Goal: Information Seeking & Learning: Learn about a topic

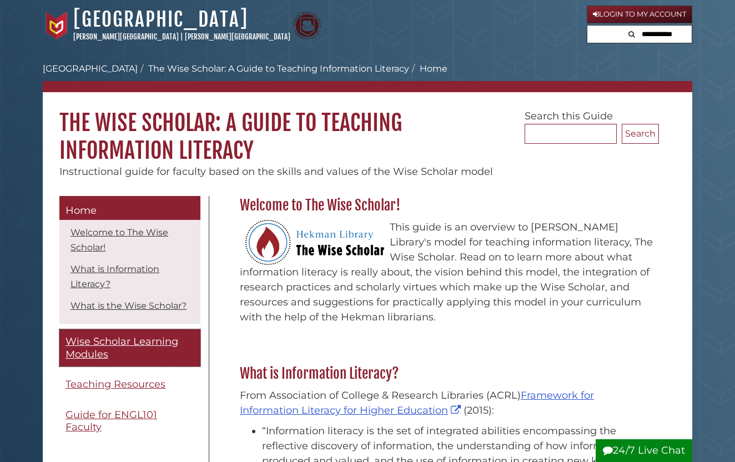
click at [122, 344] on span "Wise Scholar Learning Modules" at bounding box center [121, 347] width 113 height 25
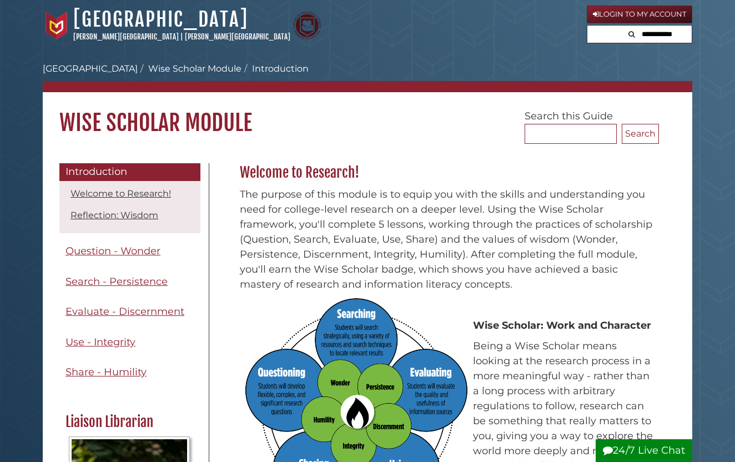
scroll to position [5, 0]
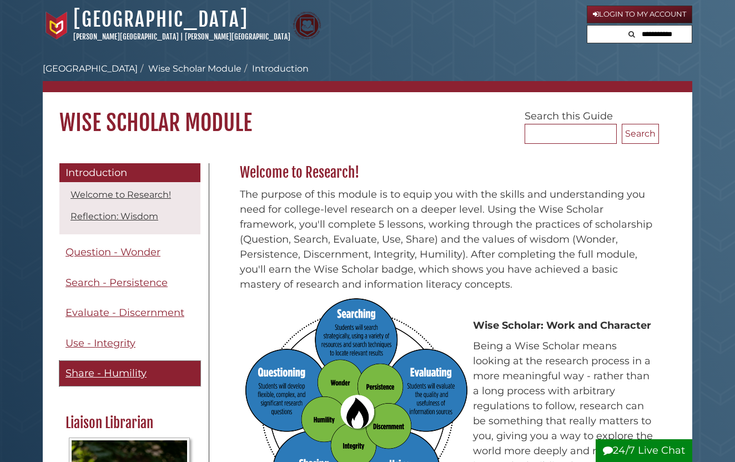
click at [130, 375] on span "Share - Humility" at bounding box center [105, 373] width 81 height 12
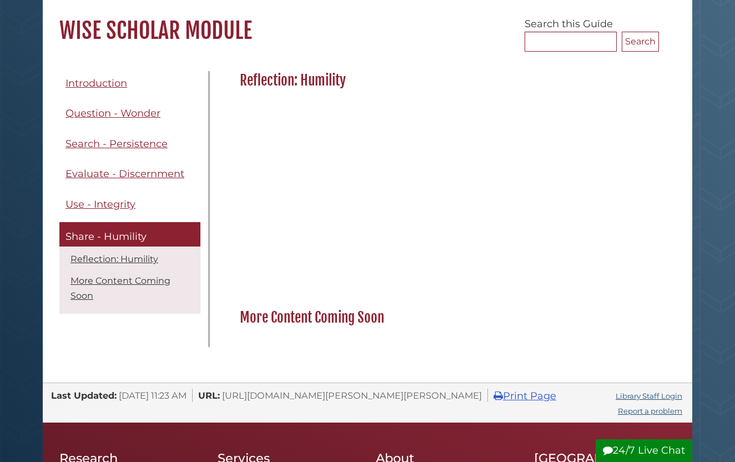
scroll to position [91, 0]
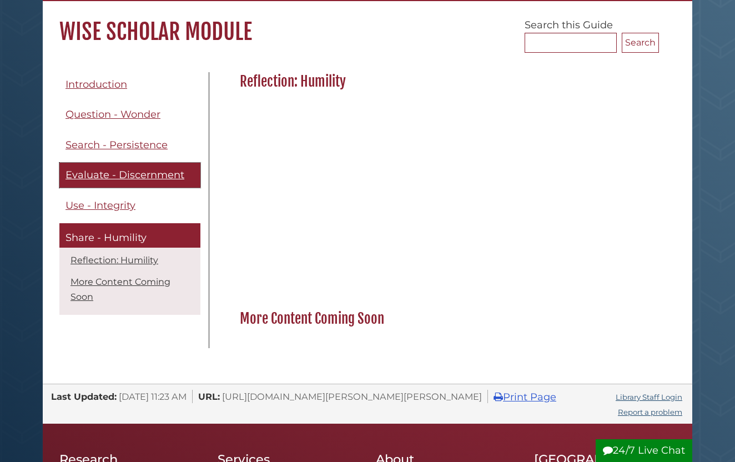
click at [107, 176] on span "Evaluate - Discernment" at bounding box center [124, 175] width 119 height 12
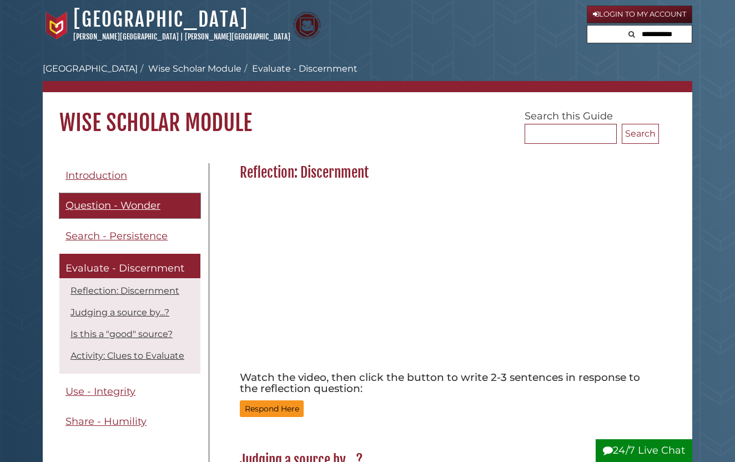
click at [116, 211] on span "Question - Wonder" at bounding box center [112, 205] width 95 height 12
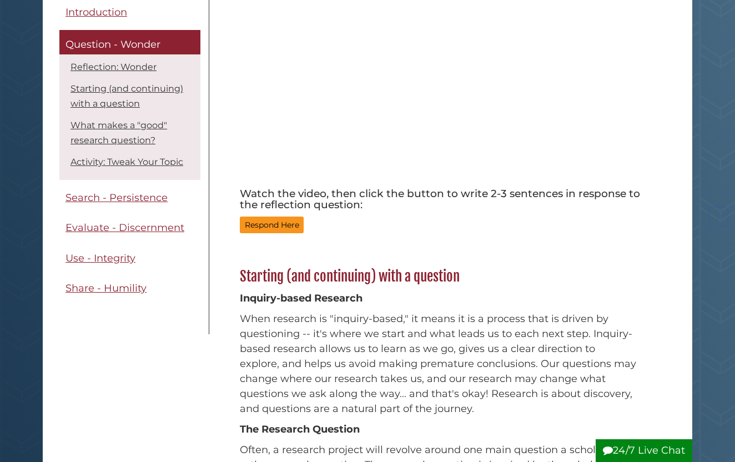
scroll to position [183, 0]
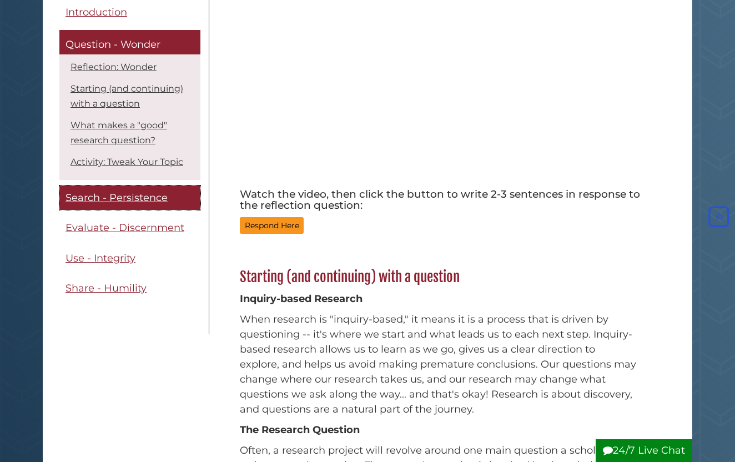
click at [122, 195] on span "Search - Persistence" at bounding box center [116, 197] width 102 height 12
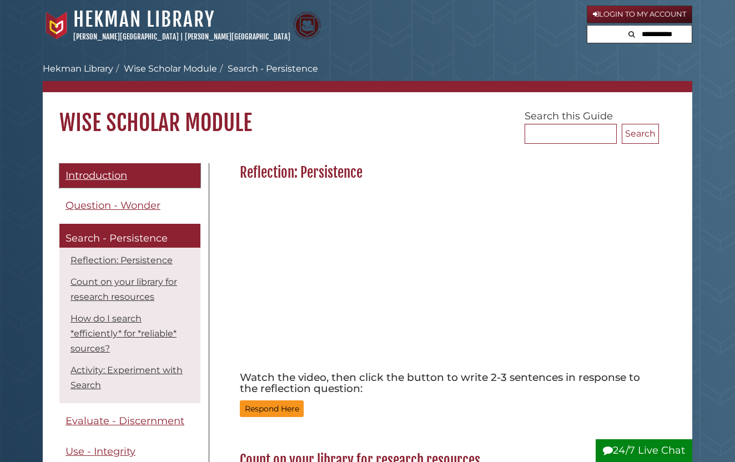
click at [103, 174] on span "Introduction" at bounding box center [96, 175] width 62 height 12
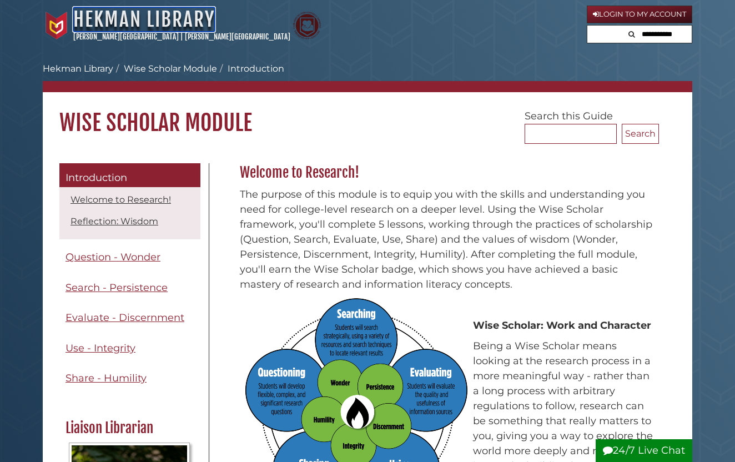
click at [120, 28] on link "Hekman Library" at bounding box center [144, 19] width 142 height 24
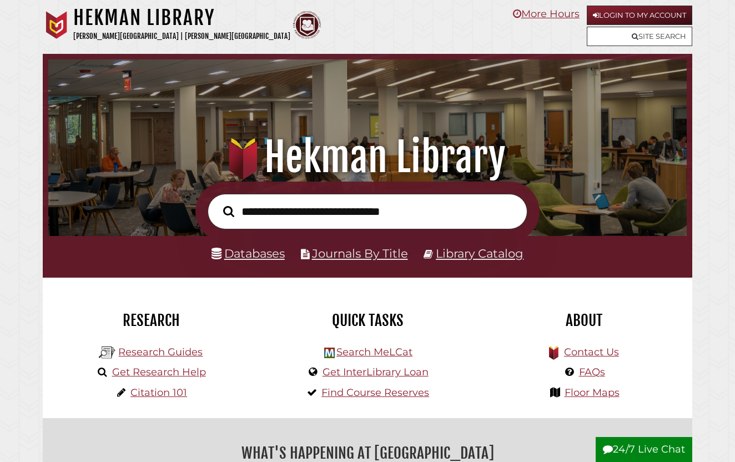
scroll to position [211, 633]
click at [638, 37] on link "Site Search" at bounding box center [639, 36] width 105 height 19
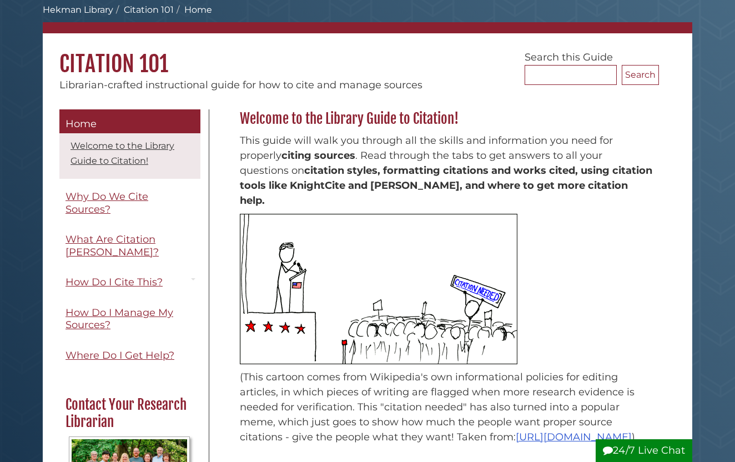
scroll to position [61, 0]
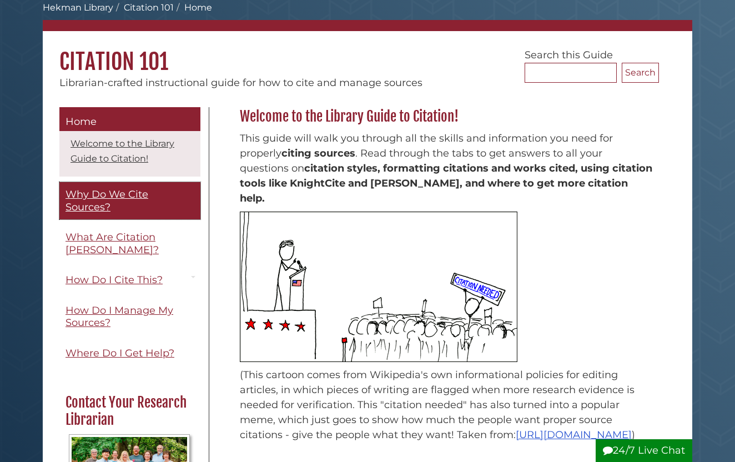
click at [134, 199] on span "Why Do We Cite Sources?" at bounding box center [106, 200] width 83 height 25
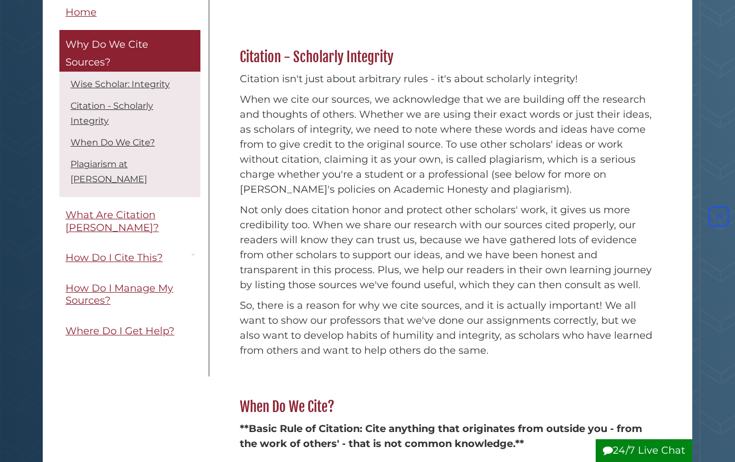
scroll to position [327, 0]
click at [110, 83] on link "Wise Scholar: Integrity" at bounding box center [119, 84] width 99 height 11
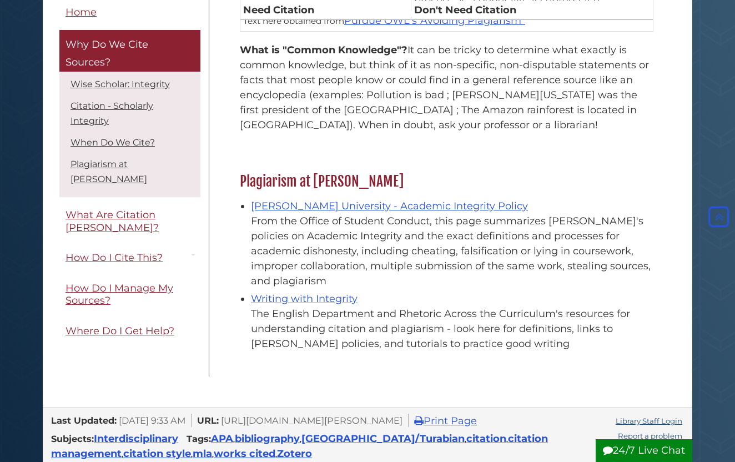
scroll to position [1187, 0]
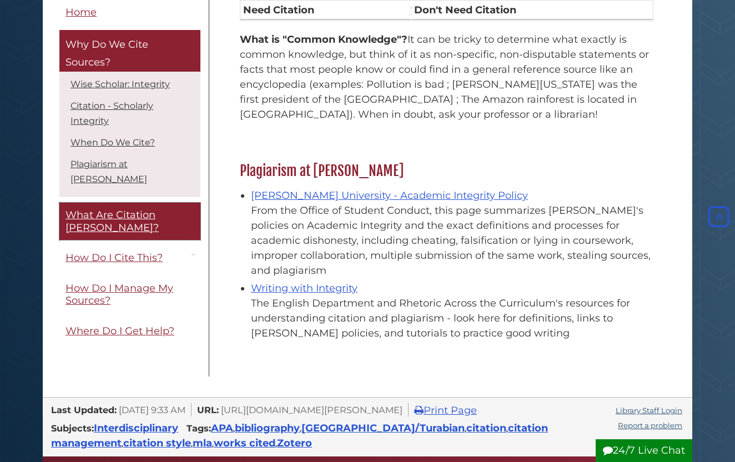
click at [159, 209] on span "What Are Citation Styles?" at bounding box center [111, 221] width 93 height 25
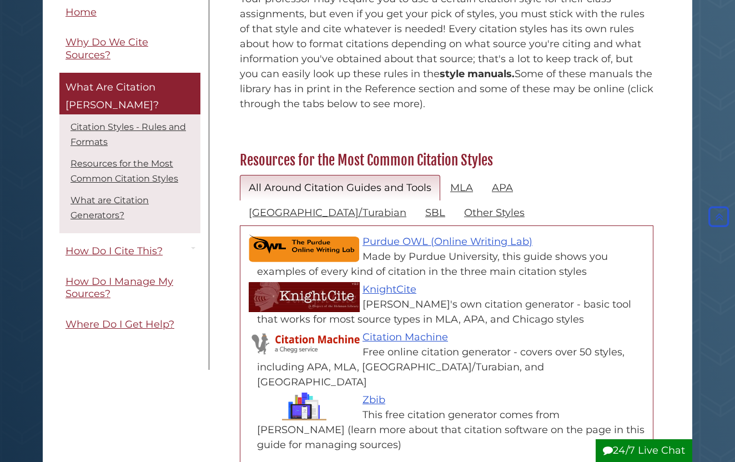
scroll to position [401, 0]
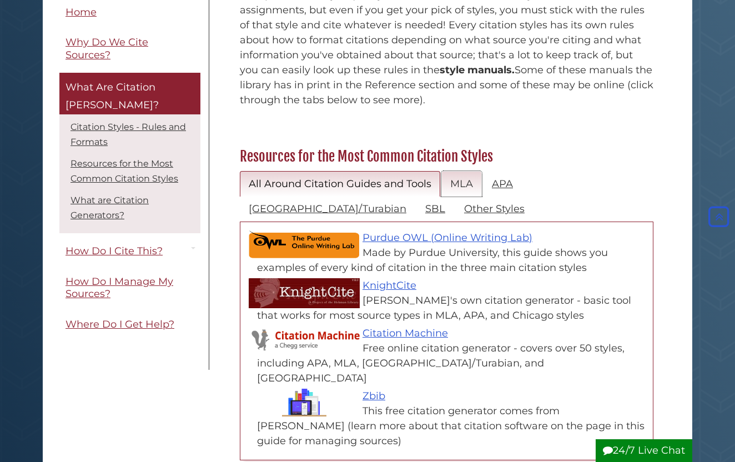
click at [457, 171] on link "MLA" at bounding box center [461, 184] width 41 height 26
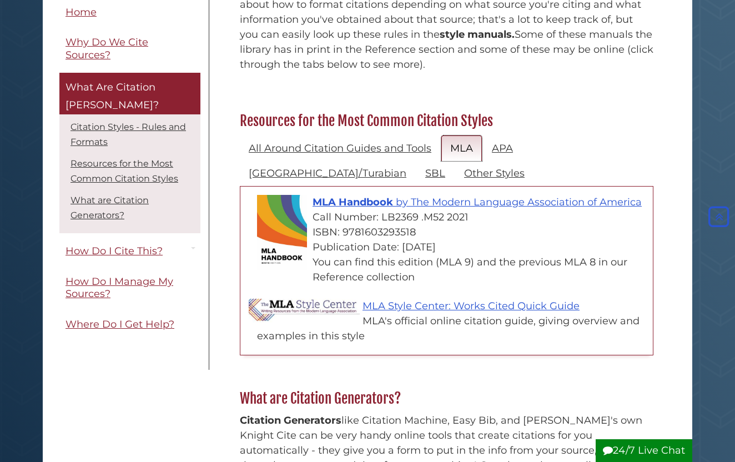
scroll to position [438, 0]
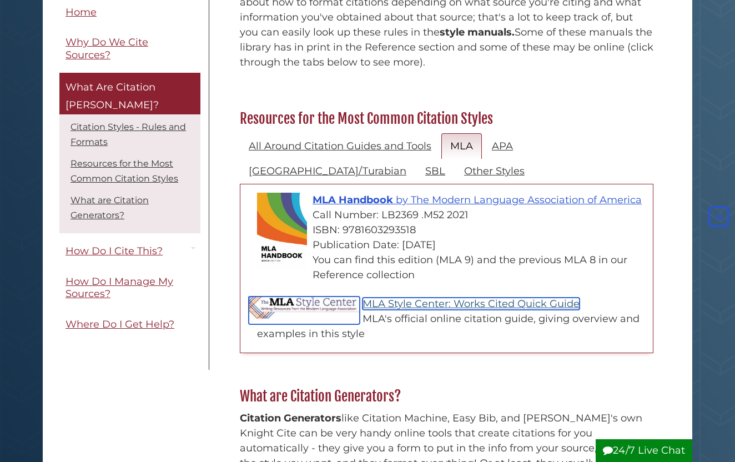
click at [482, 297] on link "MLA Style Center: Works Cited Quick Guide" at bounding box center [470, 303] width 217 height 12
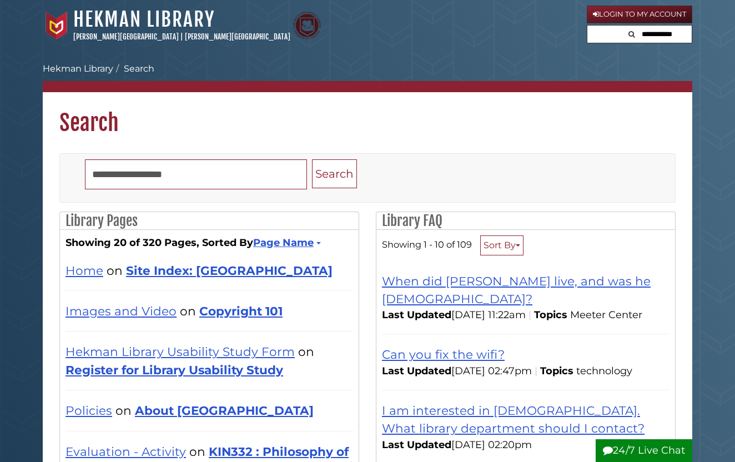
click at [629, 31] on icon "Search" at bounding box center [631, 34] width 7 height 7
click at [635, 33] on button "Search" at bounding box center [631, 33] width 13 height 15
click at [635, 36] on button "Search" at bounding box center [631, 33] width 13 height 15
click at [637, 36] on input "text" at bounding box center [658, 35] width 67 height 18
type input "********"
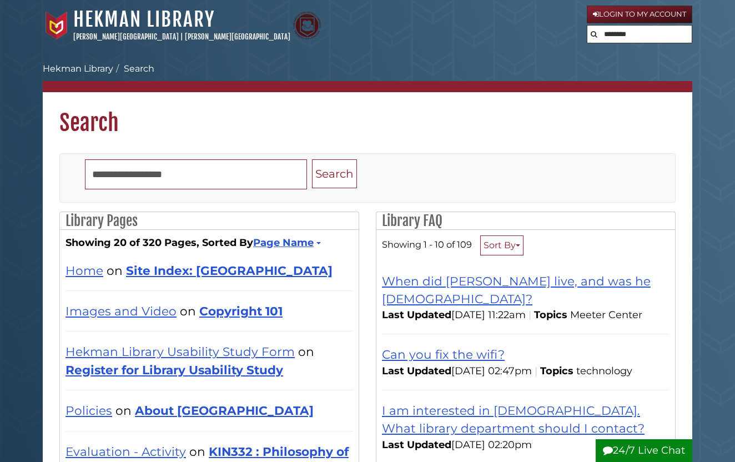
click at [587, 26] on button "Search" at bounding box center [593, 33] width 13 height 15
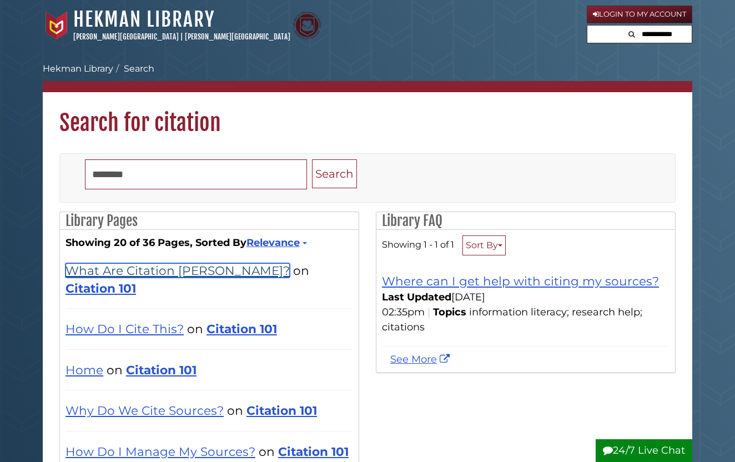
click at [170, 270] on link "What Are Citation [PERSON_NAME]?" at bounding box center [177, 270] width 224 height 14
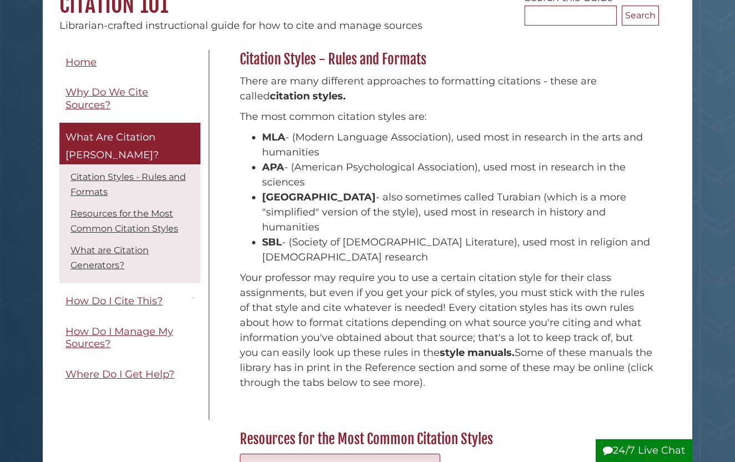
scroll to position [124, 0]
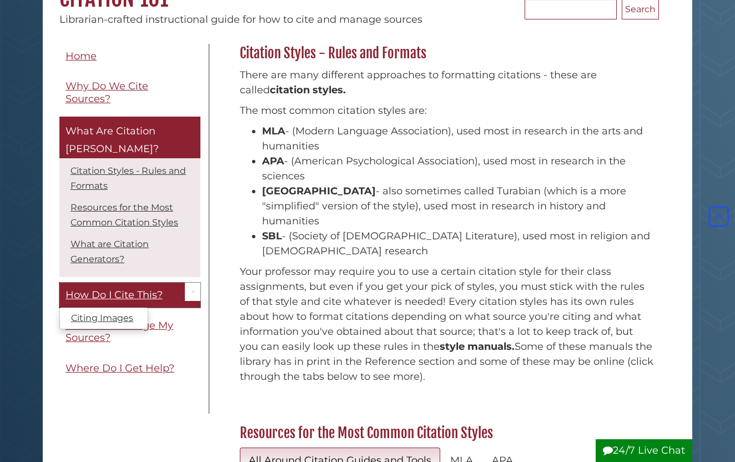
click at [107, 289] on span "How Do I Cite This?" at bounding box center [113, 295] width 97 height 12
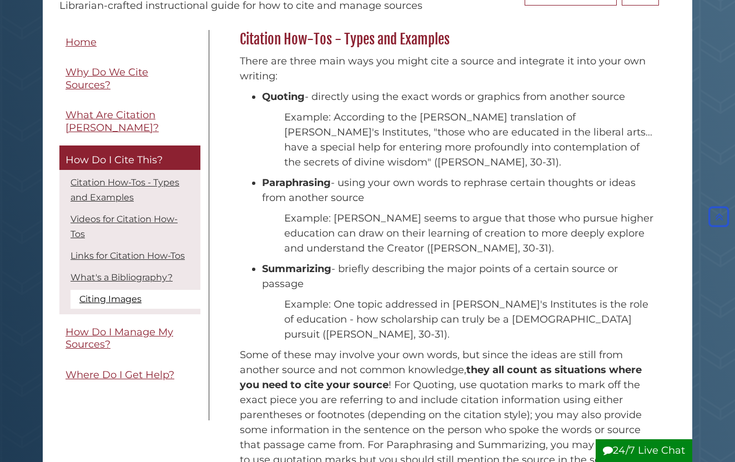
scroll to position [140, 0]
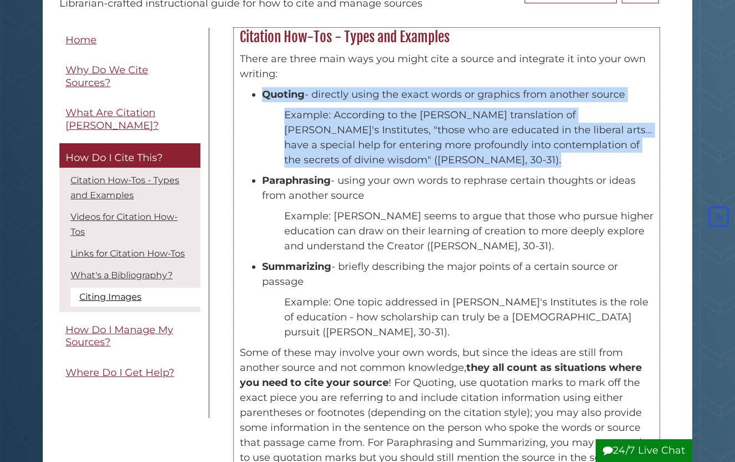
drag, startPoint x: 261, startPoint y: 90, endPoint x: 348, endPoint y: 169, distance: 117.5
click at [348, 169] on div "There are three main ways you might cite a source and integrate it into your ow…" at bounding box center [446, 269] width 413 height 434
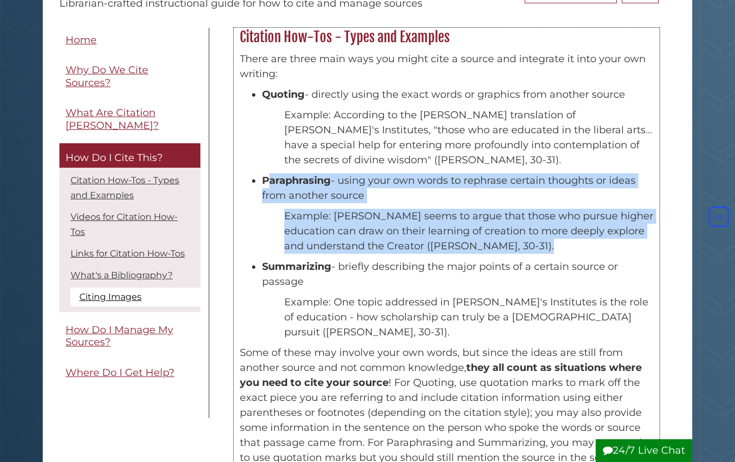
drag, startPoint x: 266, startPoint y: 178, endPoint x: 471, endPoint y: 255, distance: 219.4
click at [471, 255] on div "There are three main ways you might cite a source and integrate it into your ow…" at bounding box center [446, 269] width 413 height 434
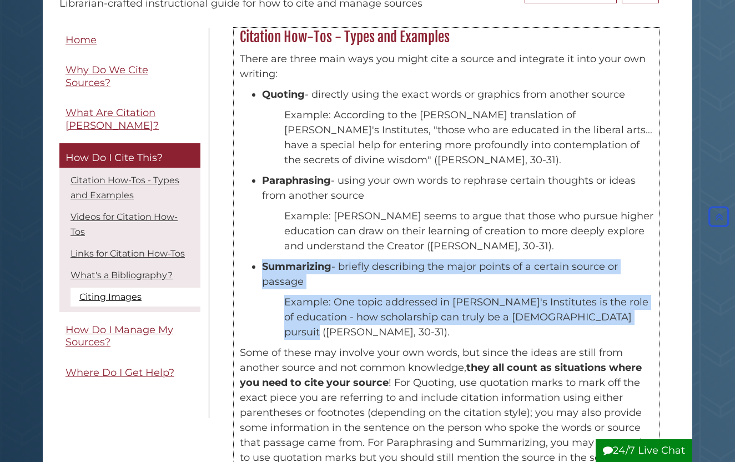
drag, startPoint x: 262, startPoint y: 266, endPoint x: 311, endPoint y: 330, distance: 80.7
click at [311, 330] on div "There are three main ways you might cite a source and integrate it into your ow…" at bounding box center [446, 269] width 413 height 434
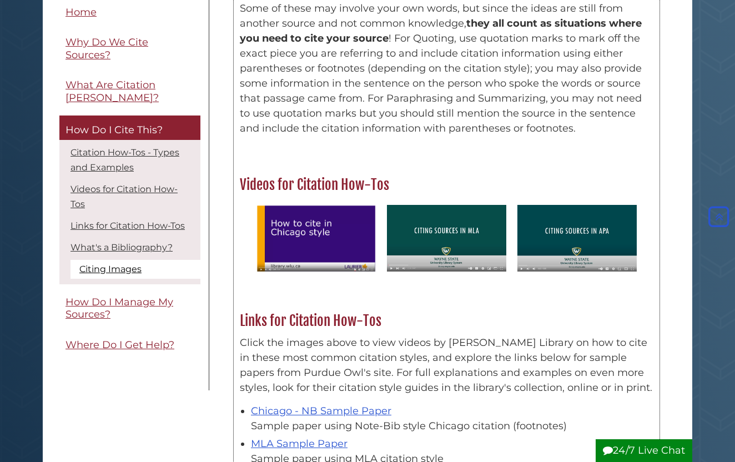
scroll to position [492, 0]
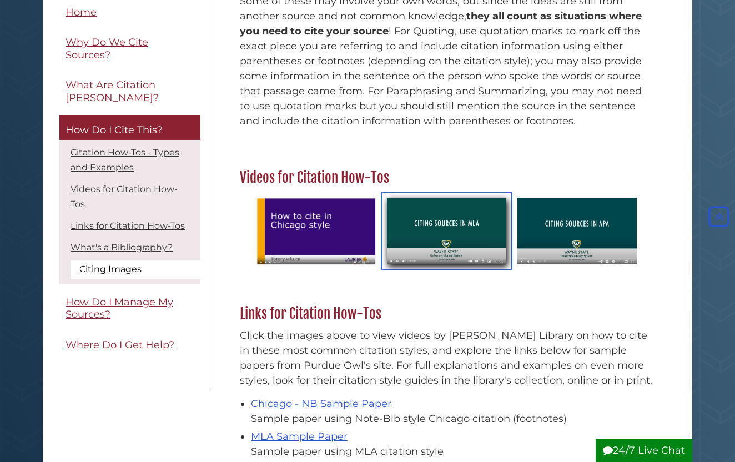
click at [435, 257] on img "slideshow" at bounding box center [446, 231] width 130 height 78
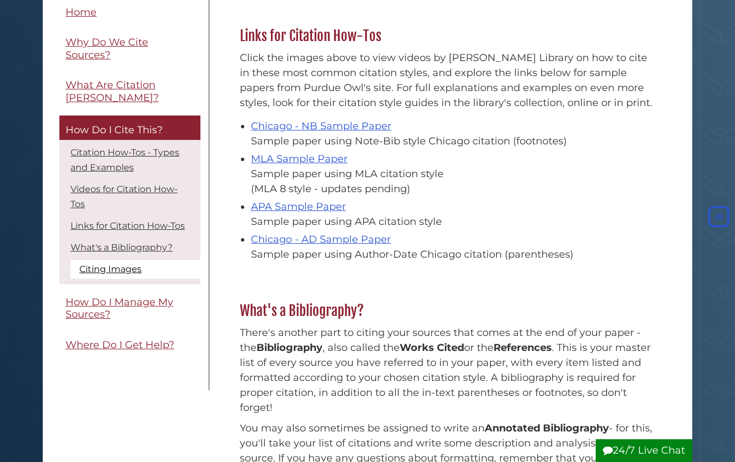
scroll to position [770, 0]
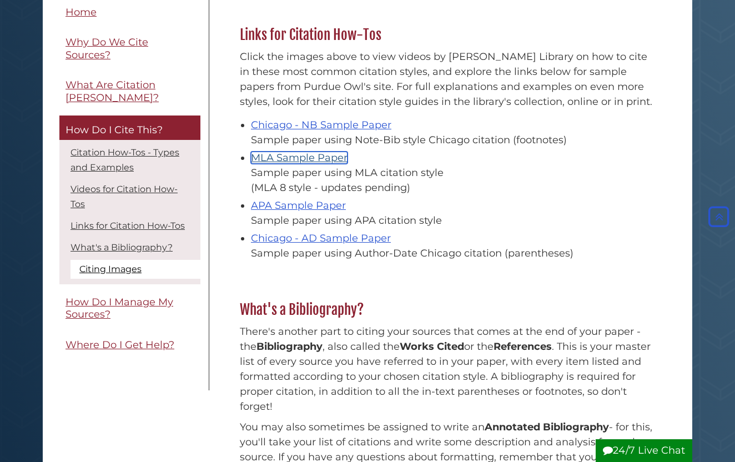
click at [297, 157] on link "MLA Sample Paper" at bounding box center [299, 158] width 97 height 12
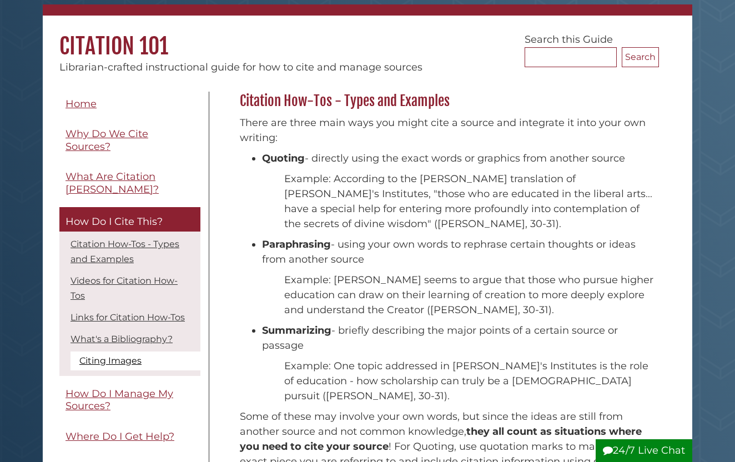
scroll to position [86, 0]
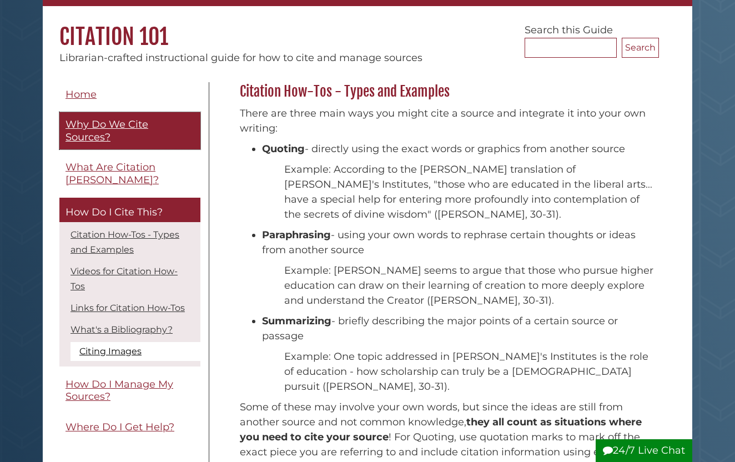
click at [104, 129] on span "Why Do We Cite Sources?" at bounding box center [106, 130] width 83 height 25
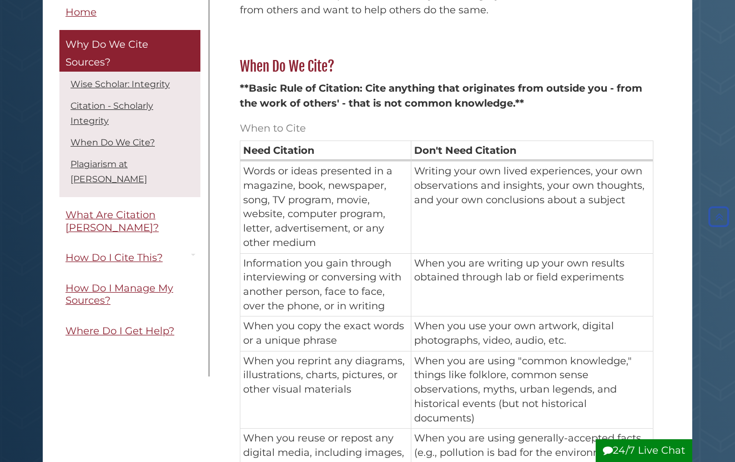
scroll to position [640, 0]
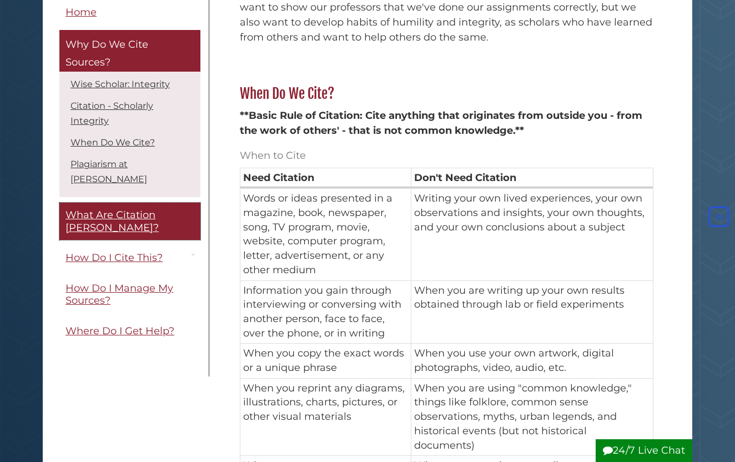
click at [106, 209] on span "What Are Citation [PERSON_NAME]?" at bounding box center [111, 221] width 93 height 25
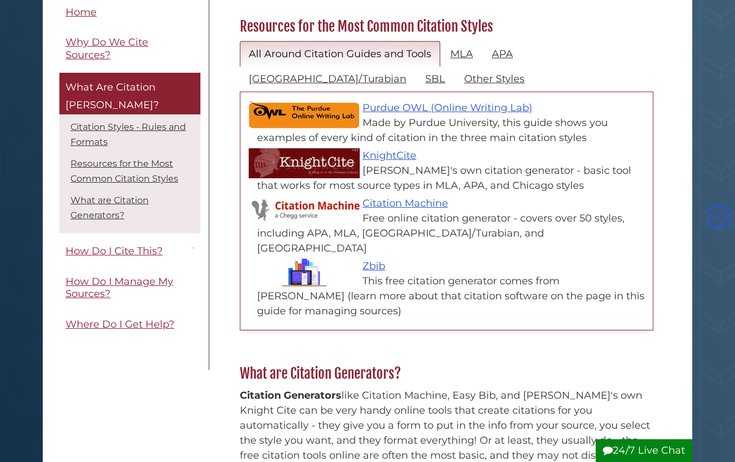
scroll to position [531, 0]
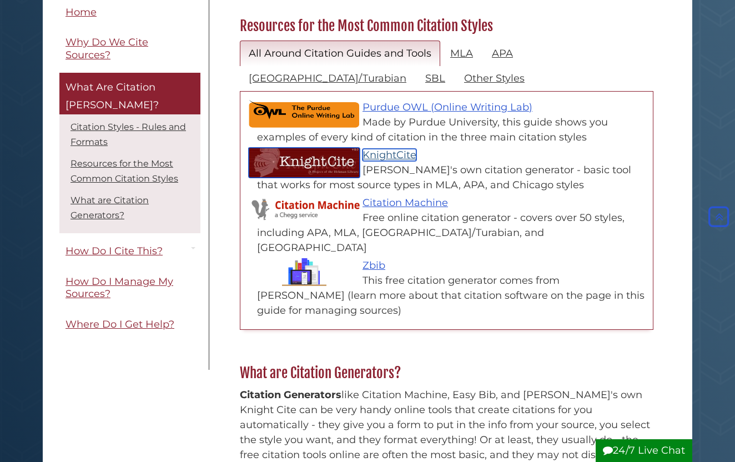
click at [396, 149] on link "KnightCite" at bounding box center [389, 155] width 54 height 12
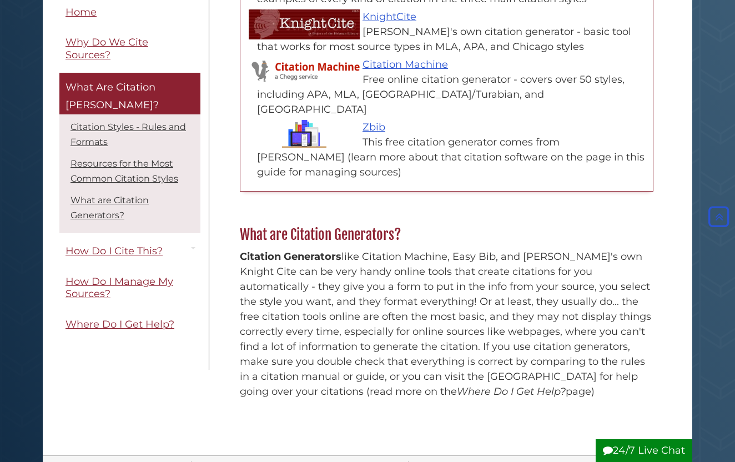
scroll to position [676, 0]
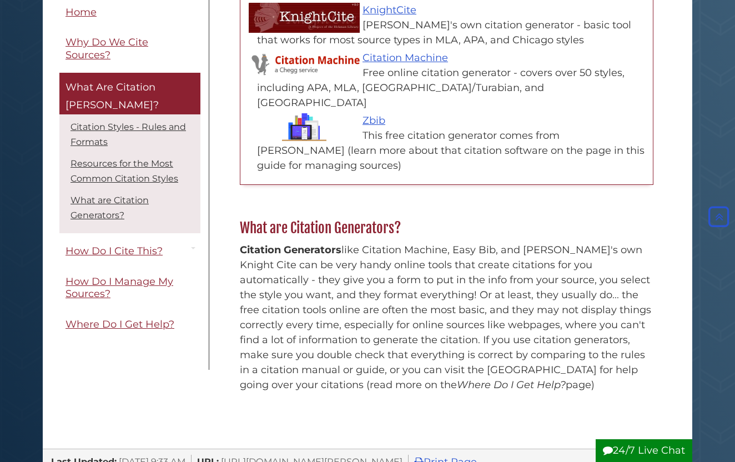
click at [57, 124] on div "Menu Home Why Do We Cite Sources? What Are Citation Styles? Citation Styles - R…" at bounding box center [130, 185] width 158 height 370
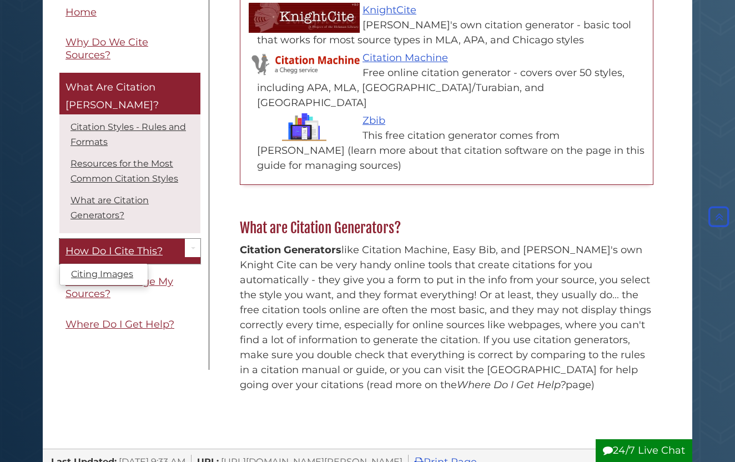
click at [109, 245] on span "How Do I Cite This?" at bounding box center [113, 251] width 97 height 12
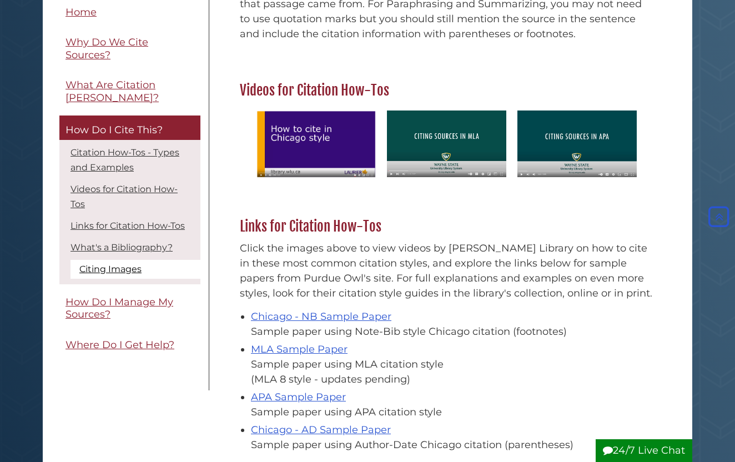
scroll to position [597, 0]
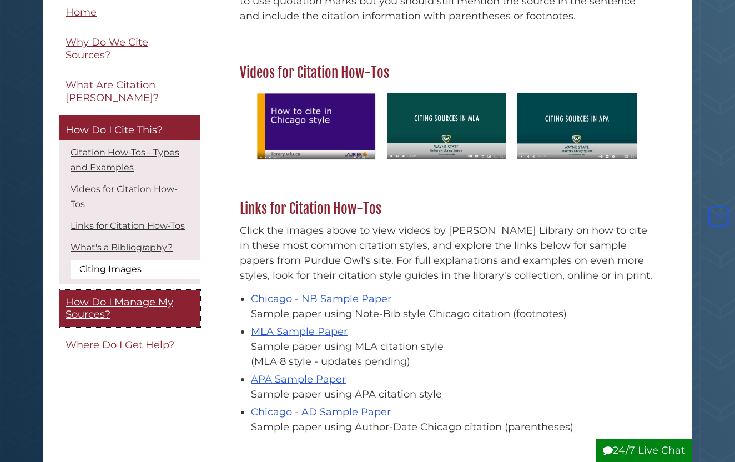
click at [122, 296] on span "How Do I Manage My Sources?" at bounding box center [119, 308] width 108 height 25
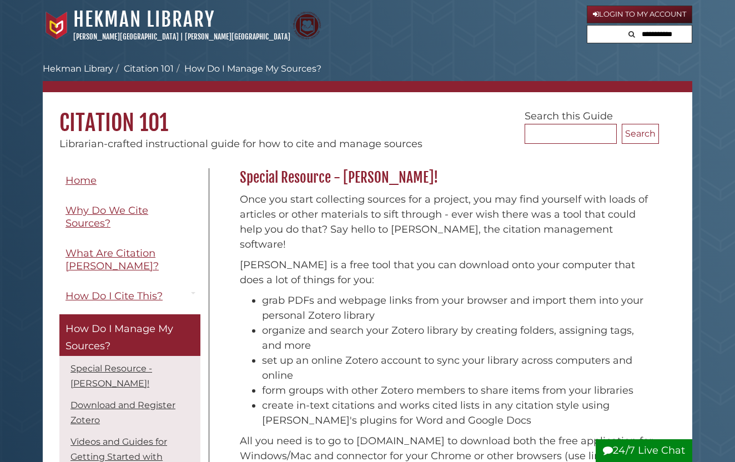
scroll to position [11, 0]
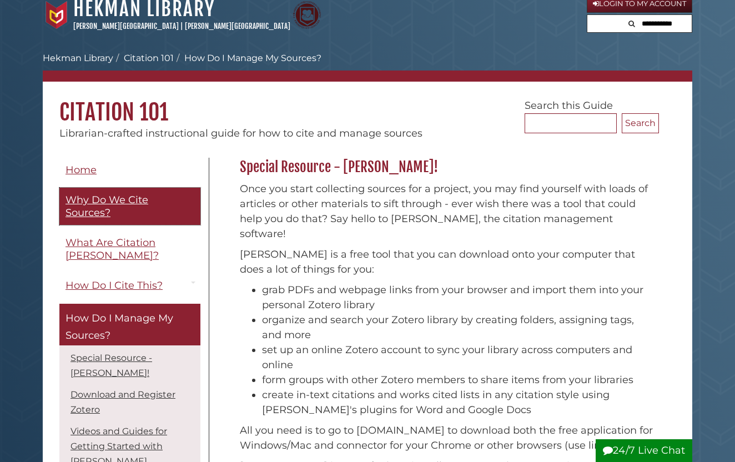
click at [93, 199] on span "Why Do We Cite Sources?" at bounding box center [106, 206] width 83 height 25
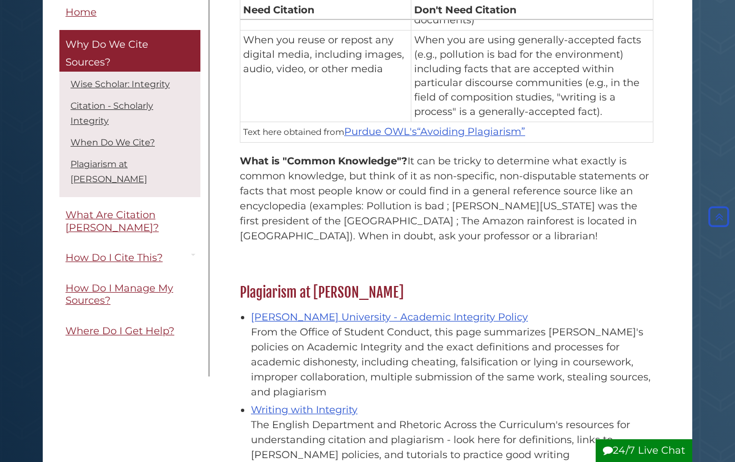
scroll to position [1035, 0]
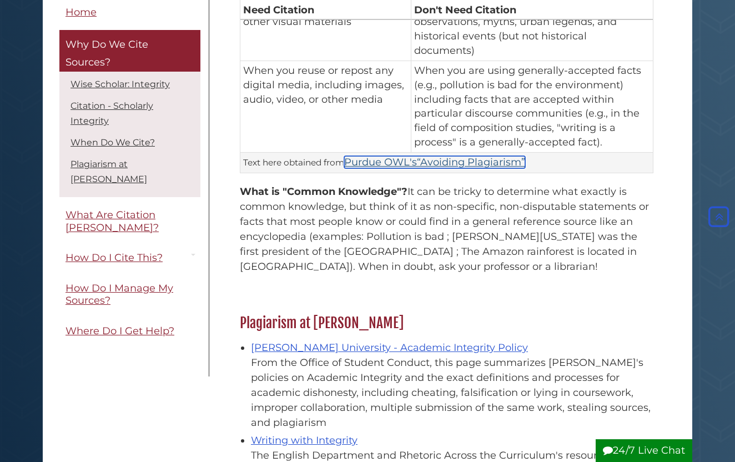
click at [443, 156] on q "Avoiding Plagiarism" at bounding box center [471, 162] width 108 height 12
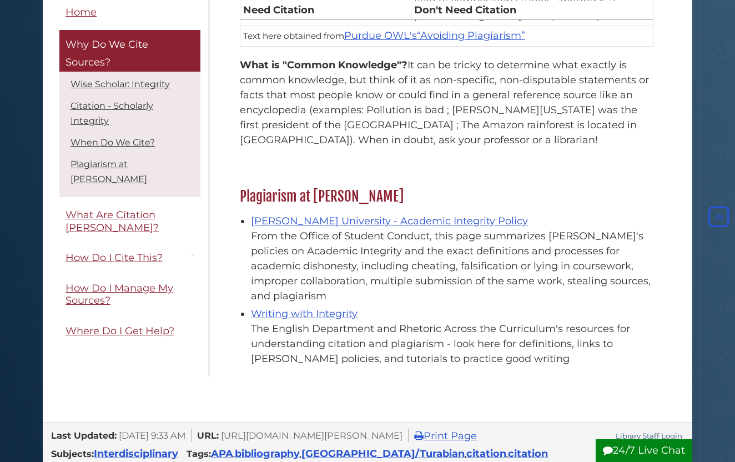
scroll to position [1167, 0]
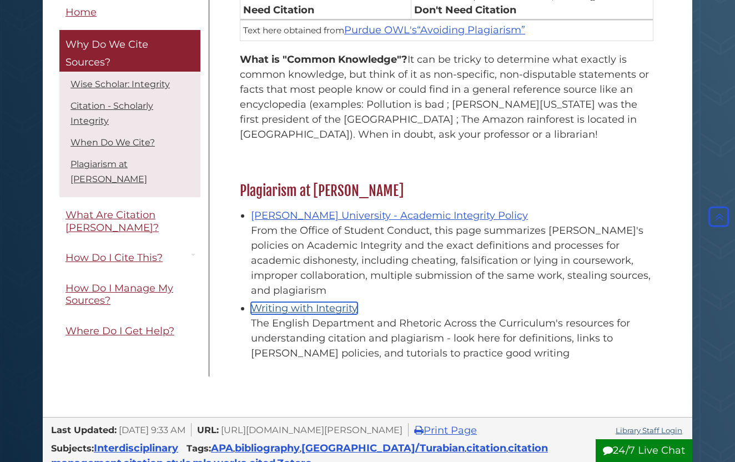
click at [285, 302] on link "Writing with Integrity" at bounding box center [304, 308] width 107 height 12
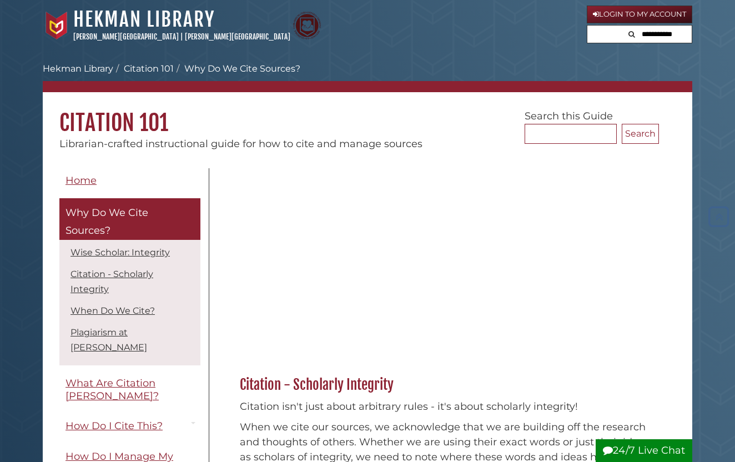
scroll to position [1167, 0]
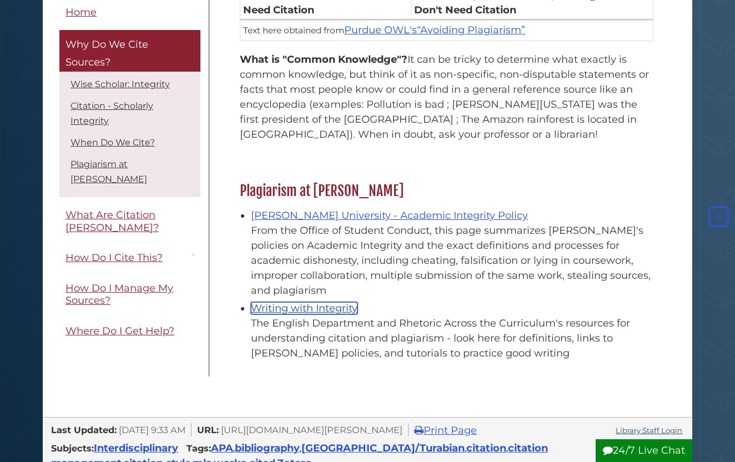
click at [286, 302] on link "Writing with Integrity" at bounding box center [304, 308] width 107 height 12
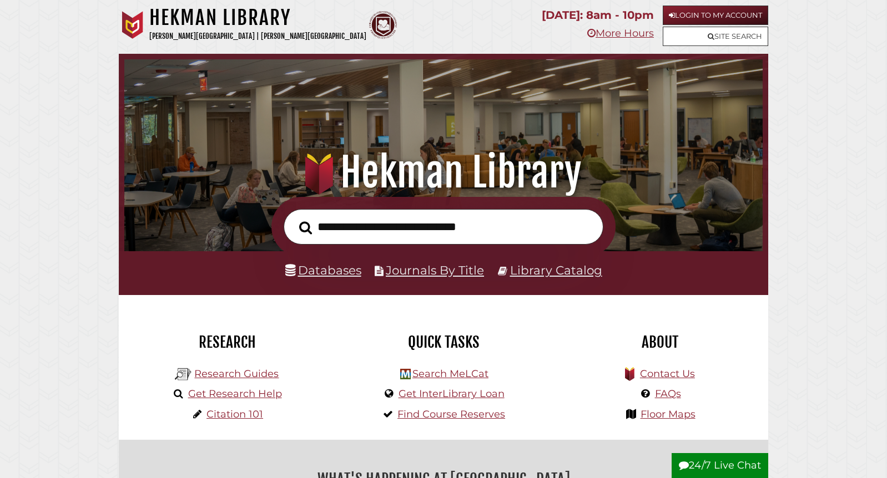
scroll to position [211, 633]
click at [332, 267] on link "Databases" at bounding box center [323, 270] width 76 height 14
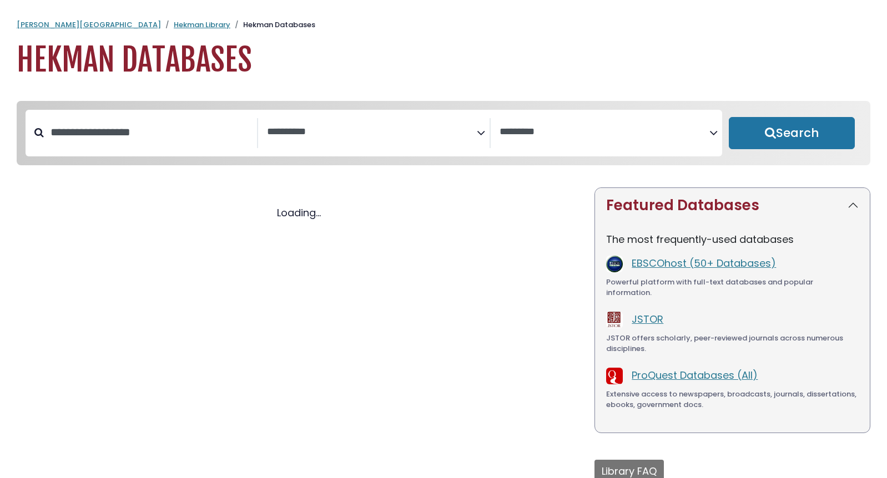
select select "Database Subject Filter"
select select "Database Vendors Filter"
select select "Database Subject Filter"
select select "Database Vendors Filter"
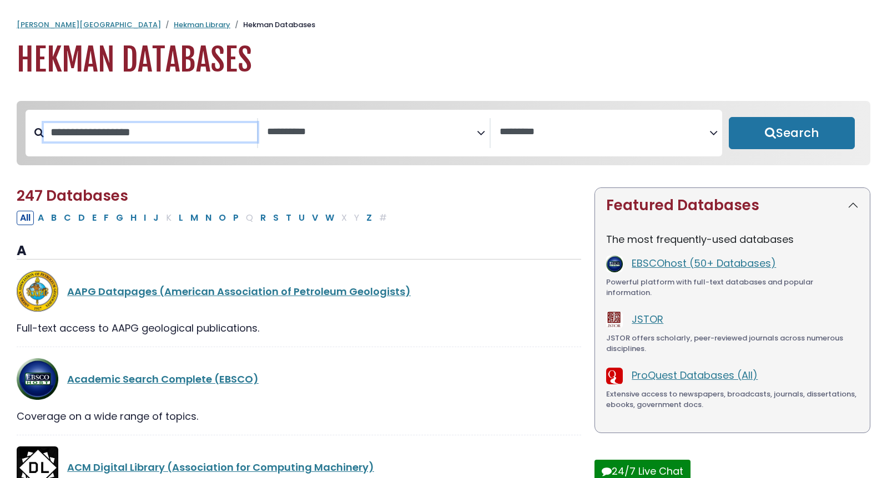
click at [114, 137] on input "Search database by title or keyword" at bounding box center [150, 132] width 213 height 18
type input "****"
click at [729, 117] on button "Search" at bounding box center [792, 133] width 126 height 32
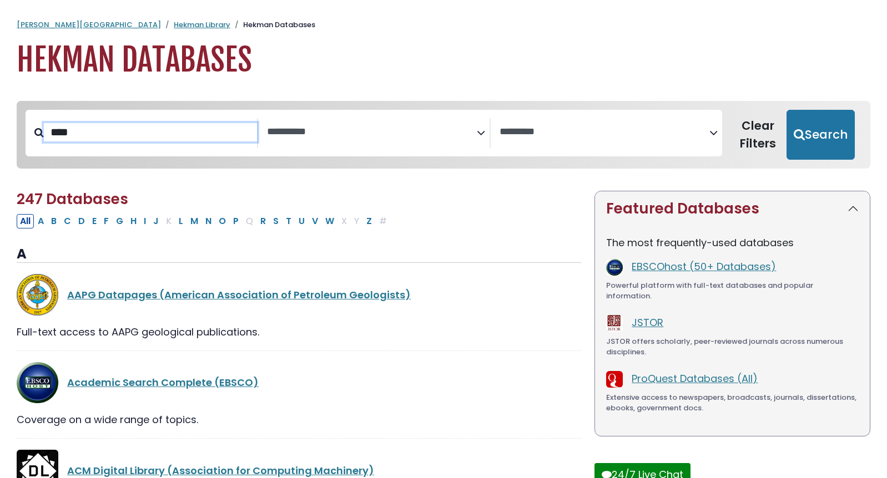
select select "Database Subject Filter"
select select "Database Vendors Filter"
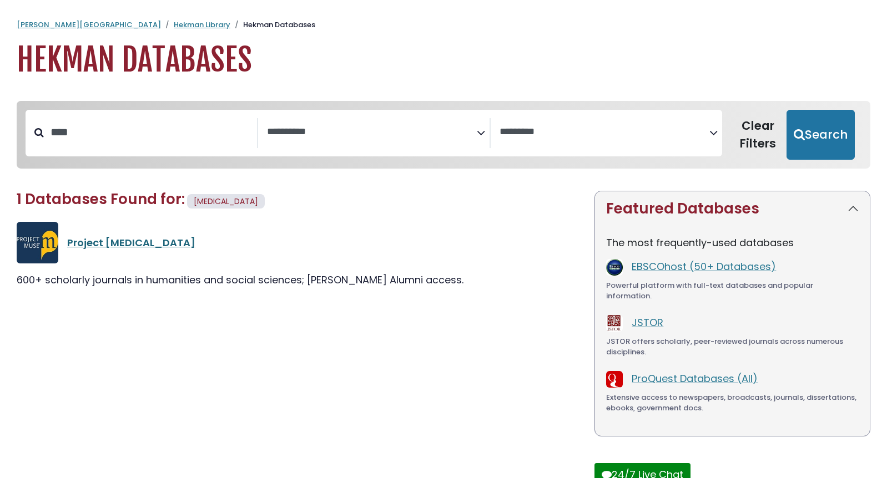
click at [88, 243] on link "Project Muse" at bounding box center [131, 243] width 128 height 14
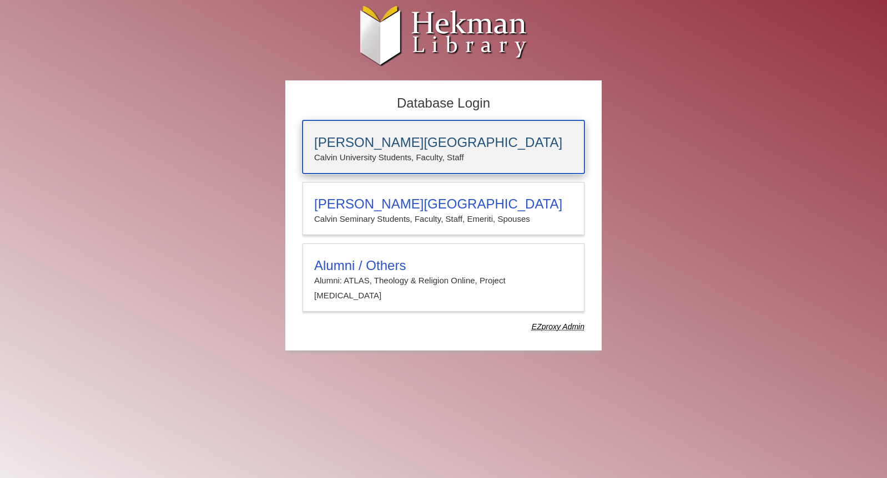
click at [347, 155] on p "Calvin University Students, Faculty, Staff" at bounding box center [443, 157] width 259 height 14
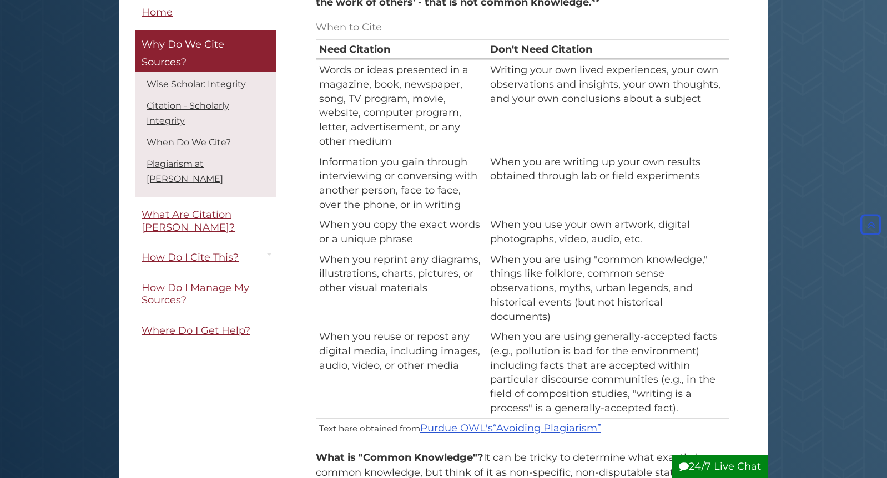
scroll to position [872, 0]
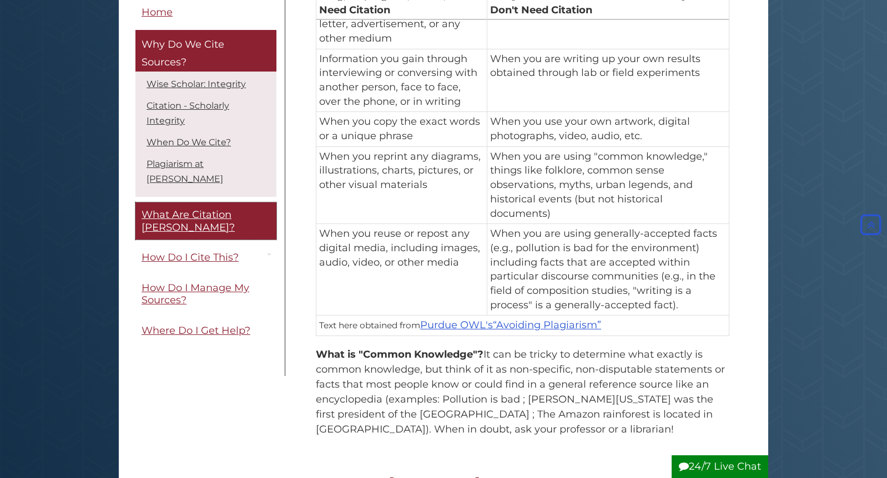
click at [186, 209] on span "What Are Citation [PERSON_NAME]?" at bounding box center [188, 221] width 93 height 25
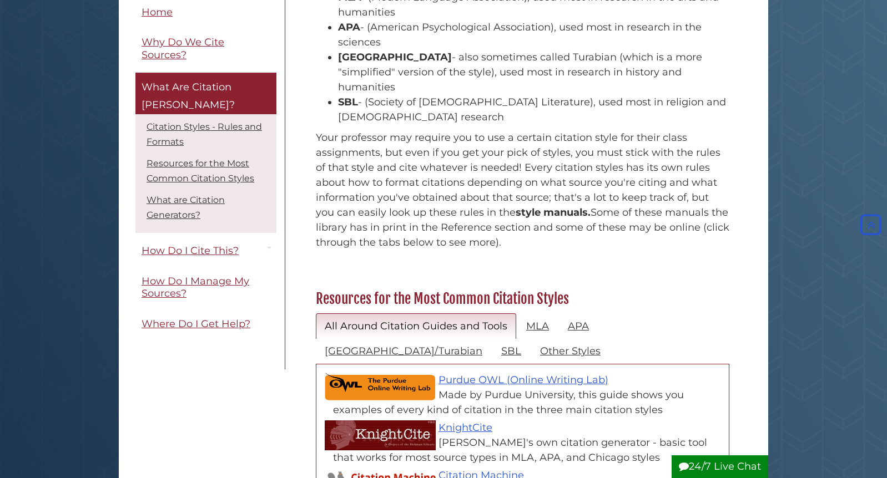
scroll to position [254, 0]
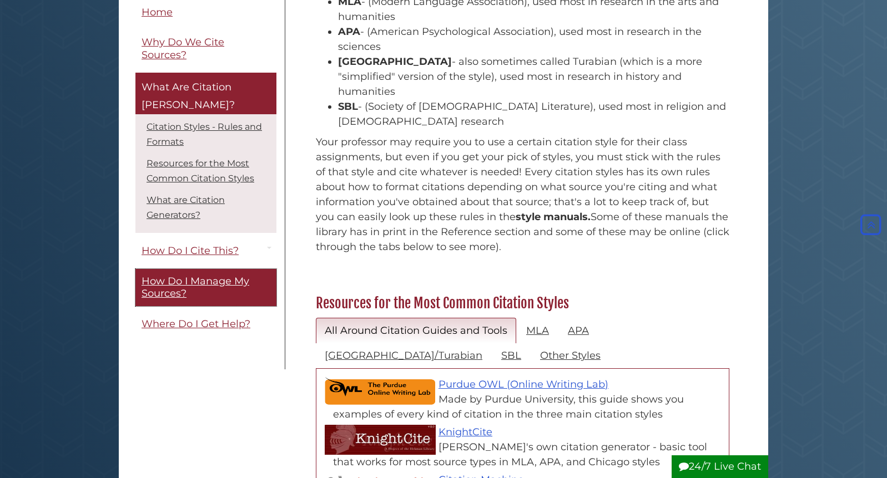
click at [170, 275] on span "How Do I Manage My Sources?" at bounding box center [196, 287] width 108 height 25
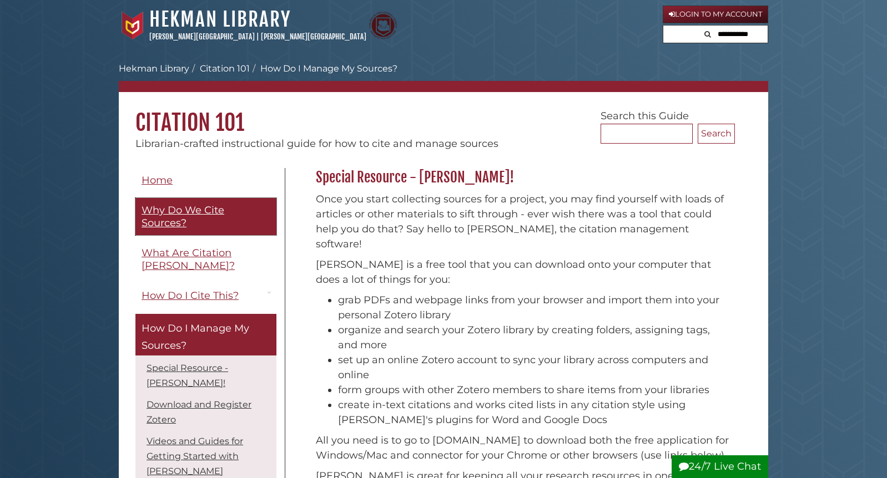
click at [174, 210] on span "Why Do We Cite Sources?" at bounding box center [183, 216] width 83 height 25
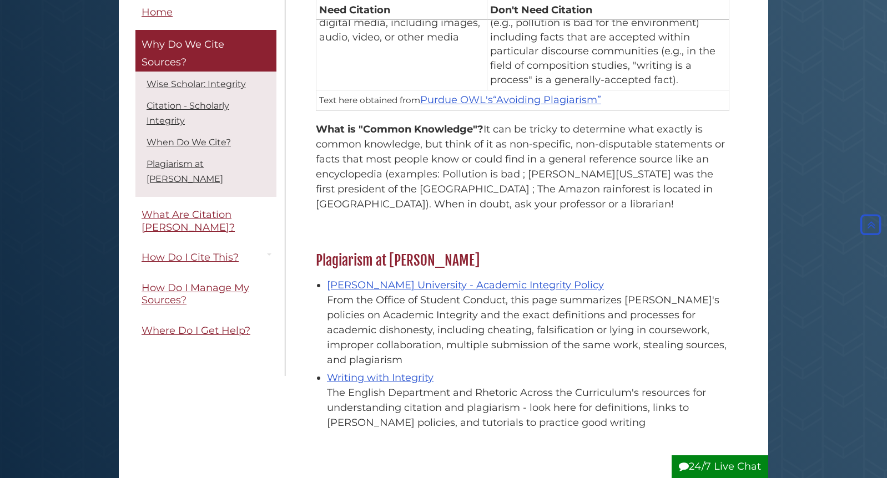
scroll to position [1101, 0]
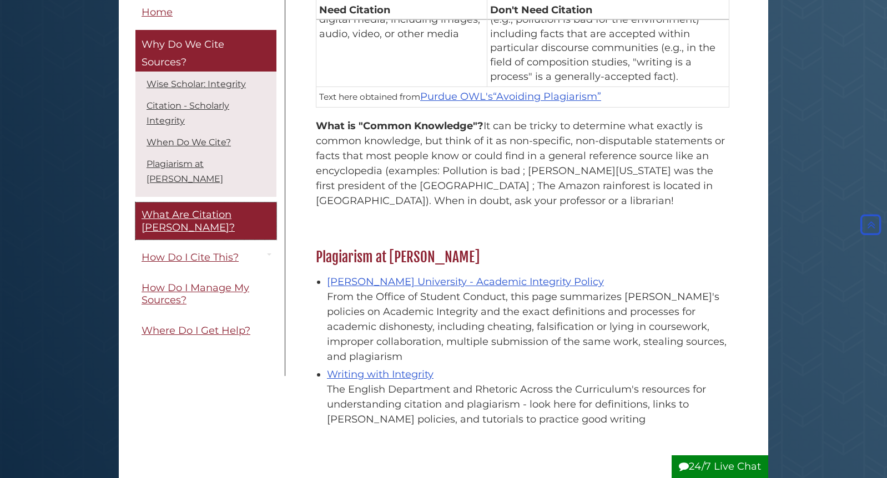
click at [183, 209] on span "What Are Citation [PERSON_NAME]?" at bounding box center [188, 221] width 93 height 25
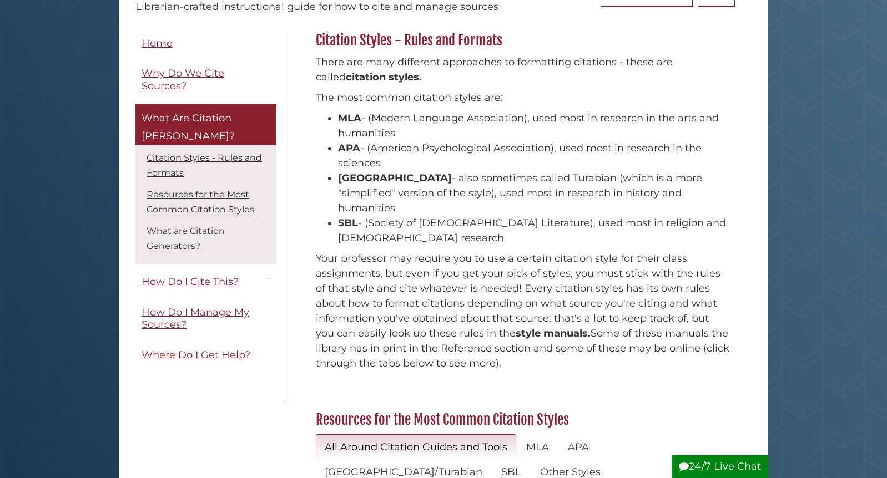
scroll to position [155, 0]
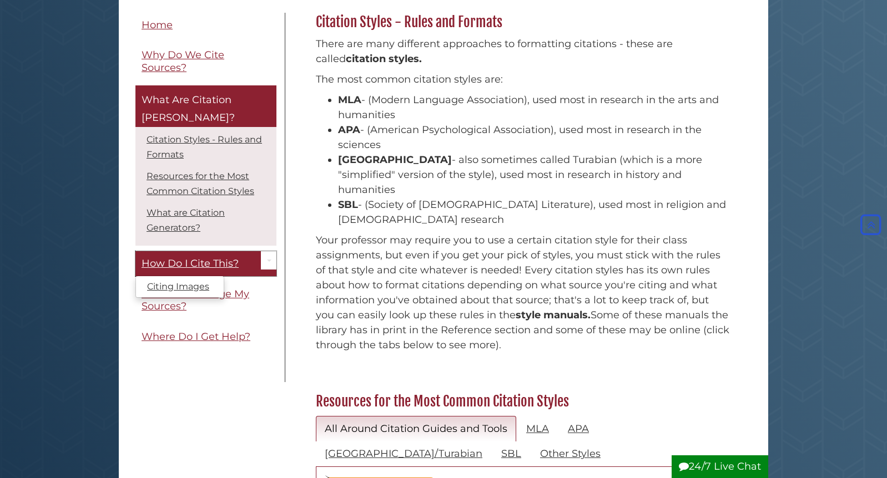
click at [213, 258] on span "How Do I Cite This?" at bounding box center [190, 264] width 97 height 12
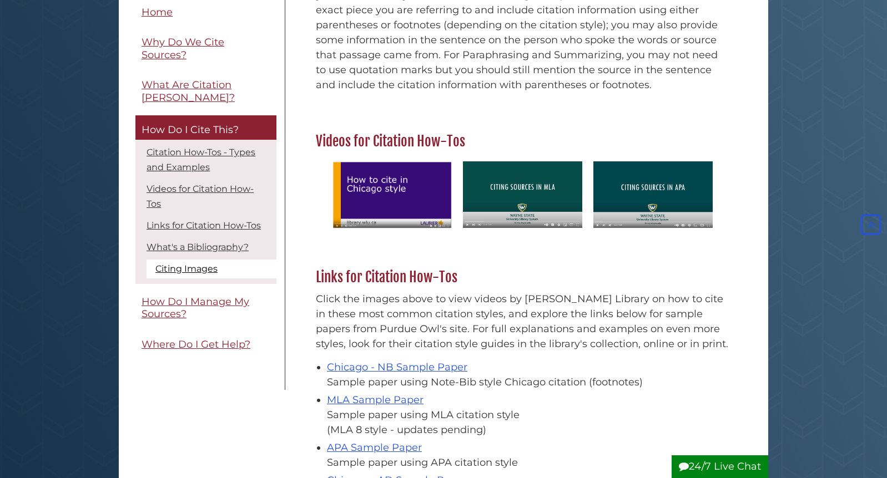
scroll to position [528, 0]
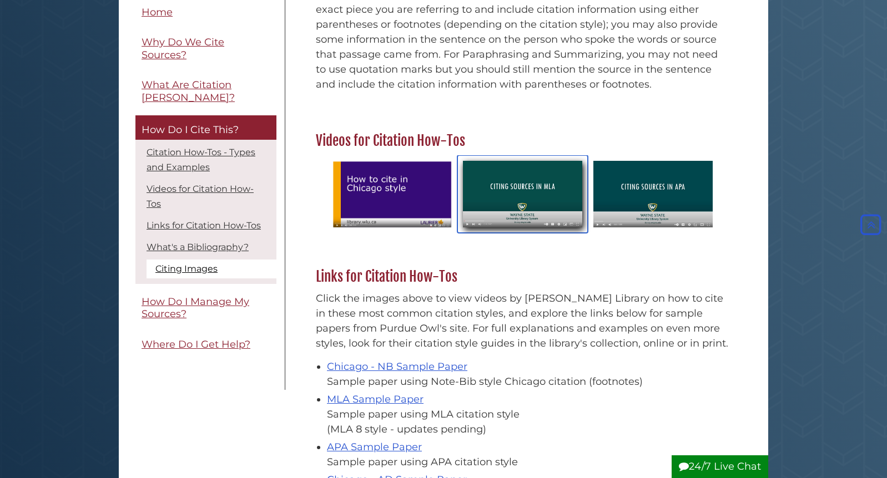
click at [507, 188] on img "slideshow" at bounding box center [522, 194] width 130 height 78
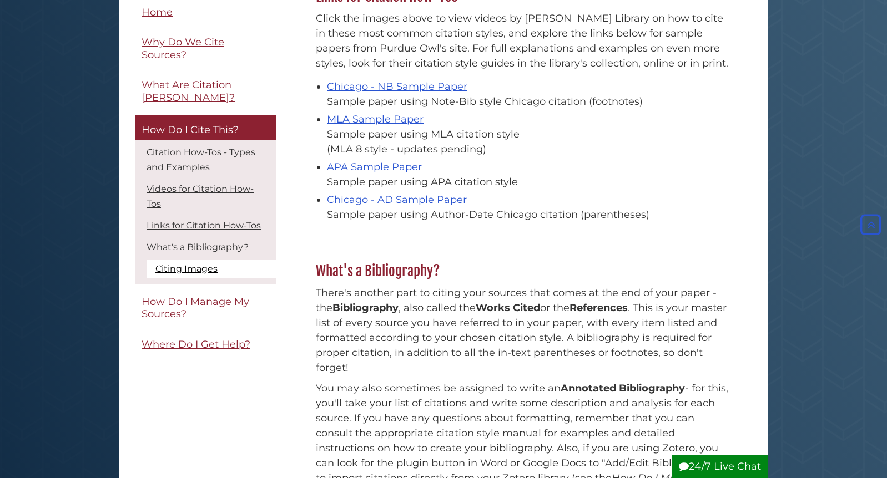
scroll to position [789, 0]
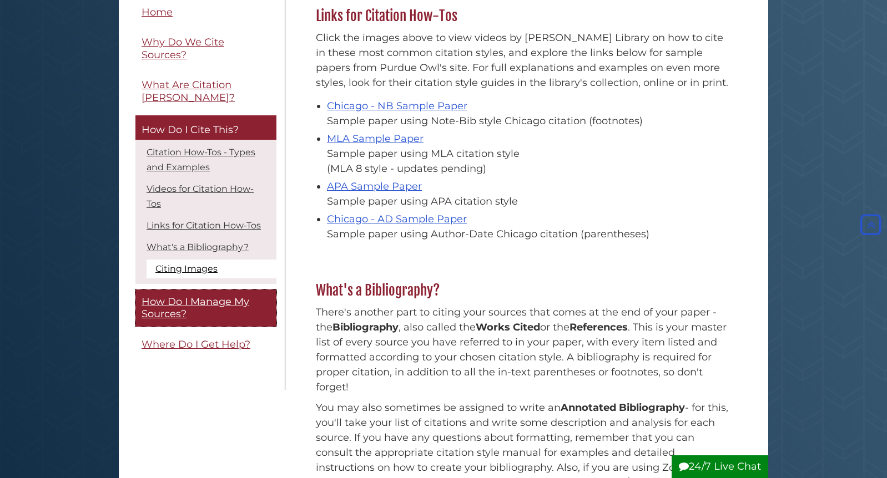
click at [163, 296] on span "How Do I Manage My Sources?" at bounding box center [196, 308] width 108 height 25
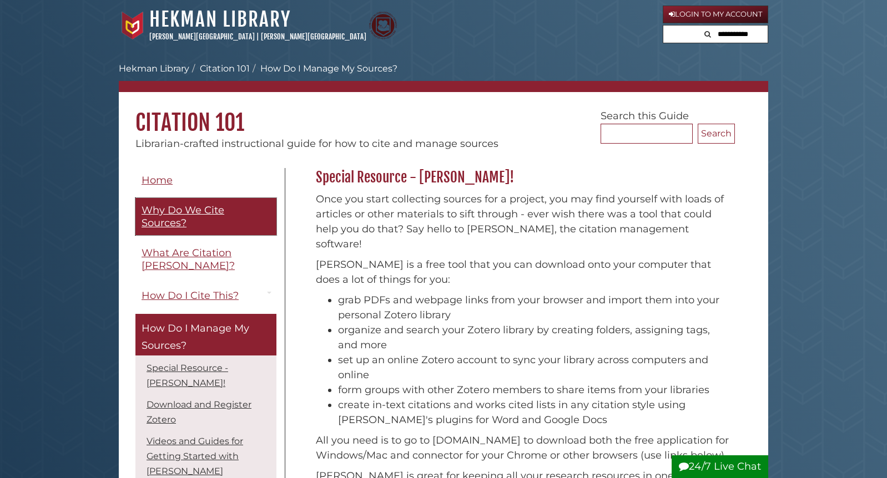
click at [155, 212] on span "Why Do We Cite Sources?" at bounding box center [183, 216] width 83 height 25
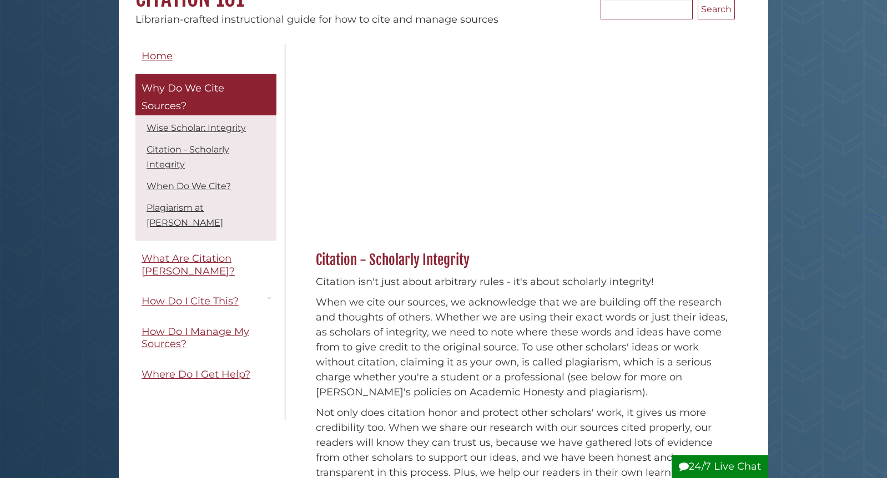
scroll to position [125, 0]
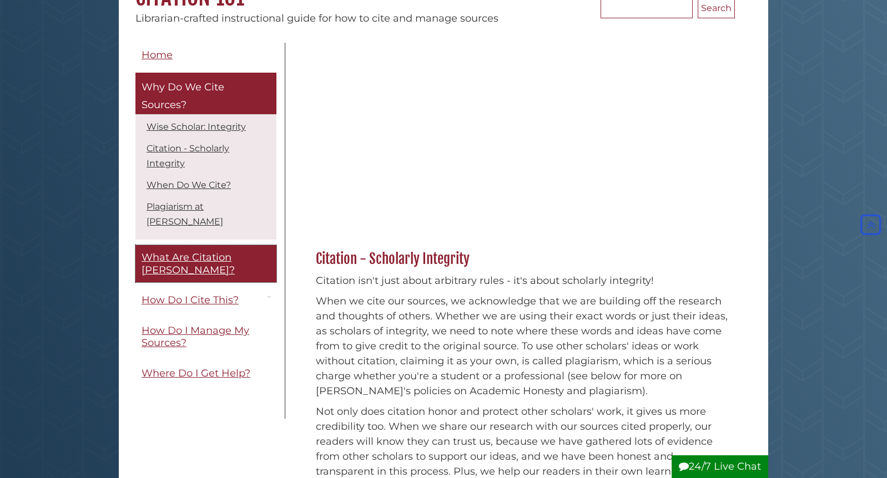
click at [189, 251] on span "What Are Citation [PERSON_NAME]?" at bounding box center [188, 263] width 93 height 25
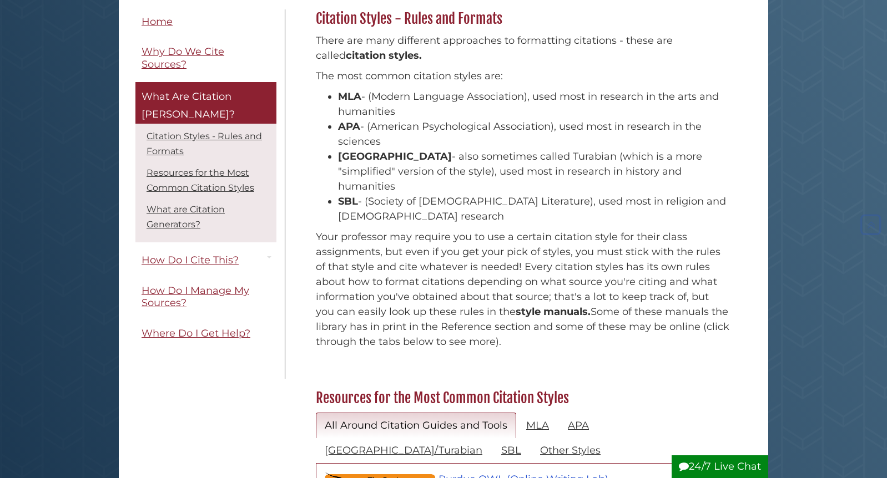
scroll to position [159, 0]
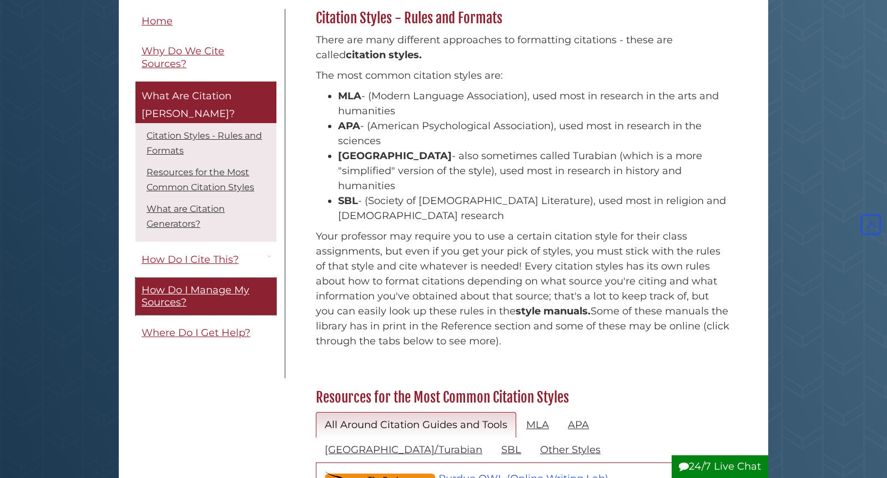
click at [221, 284] on span "How Do I Manage My Sources?" at bounding box center [196, 296] width 108 height 25
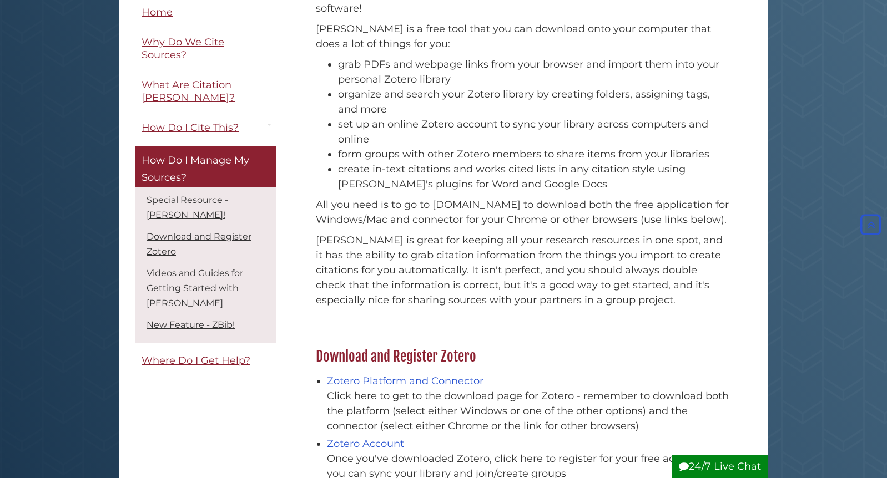
scroll to position [257, 0]
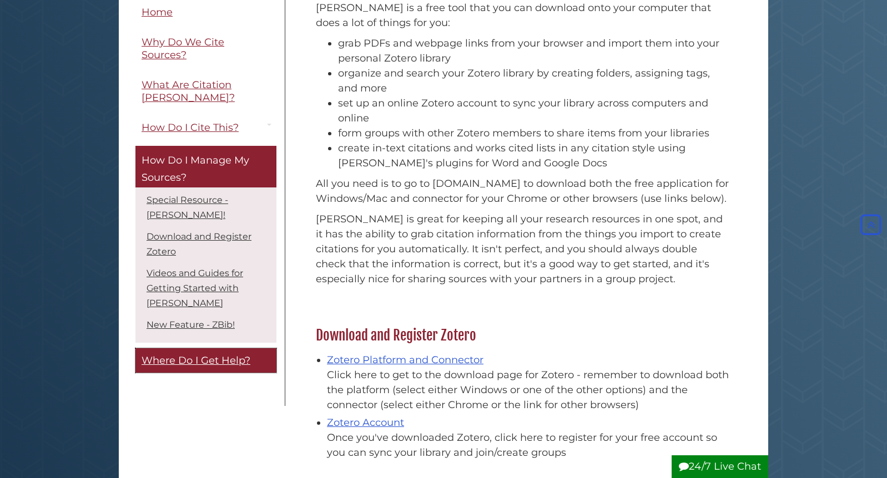
click at [200, 355] on span "Where Do I Get Help?" at bounding box center [196, 361] width 109 height 12
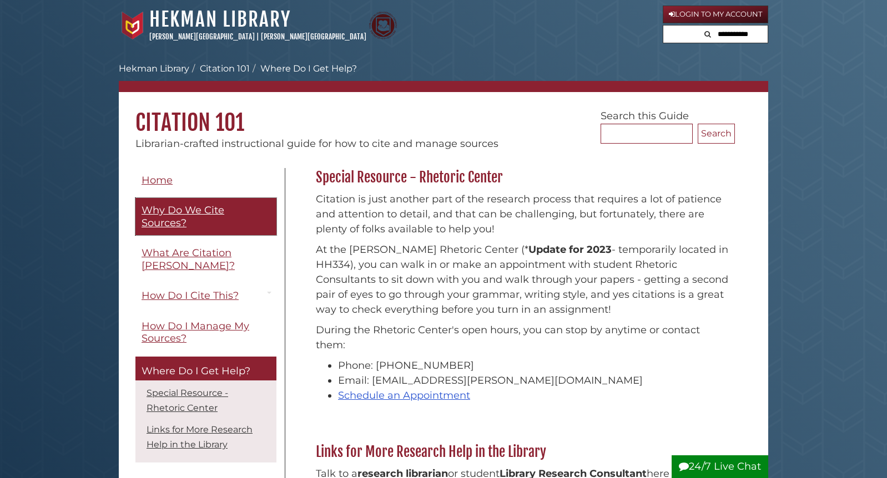
click at [178, 216] on span "Why Do We Cite Sources?" at bounding box center [183, 216] width 83 height 25
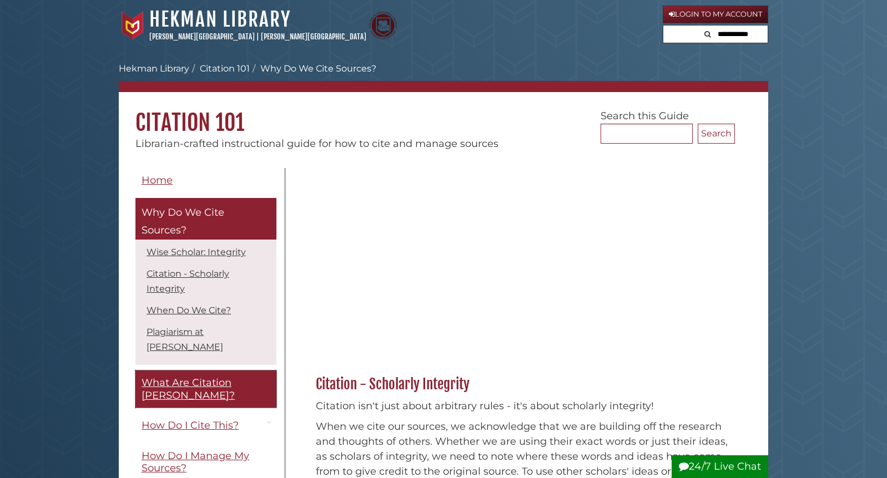
click at [176, 377] on span "What Are Citation [PERSON_NAME]?" at bounding box center [188, 389] width 93 height 25
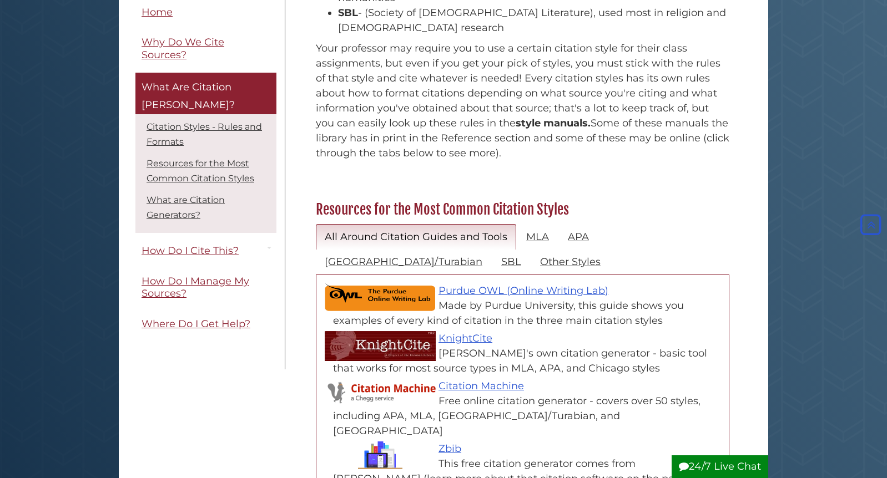
scroll to position [349, 0]
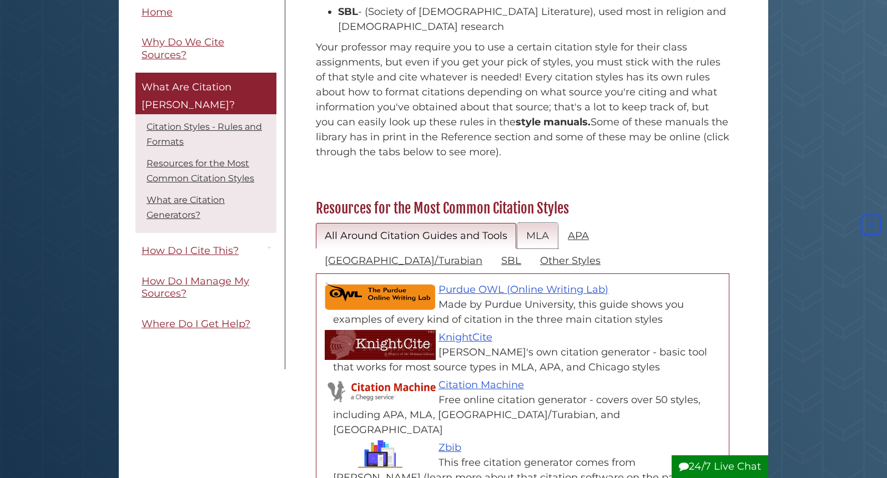
click at [531, 223] on link "MLA" at bounding box center [537, 236] width 41 height 26
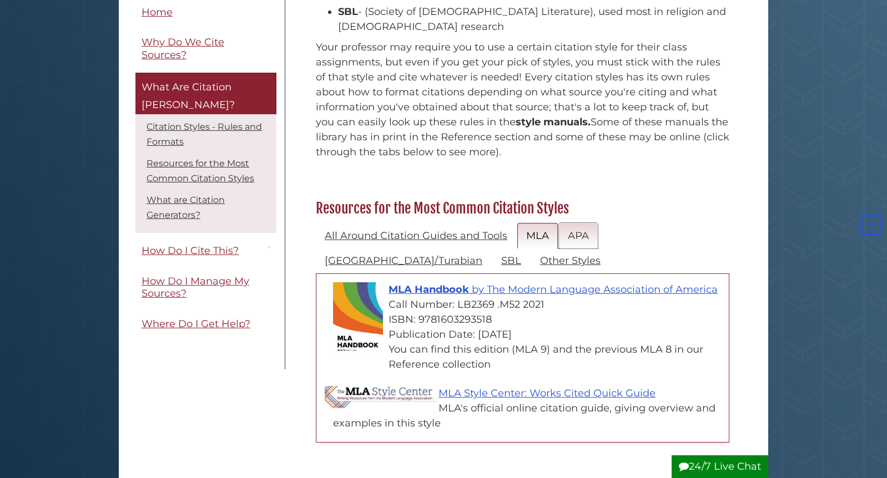
click at [574, 223] on link "APA" at bounding box center [578, 236] width 39 height 26
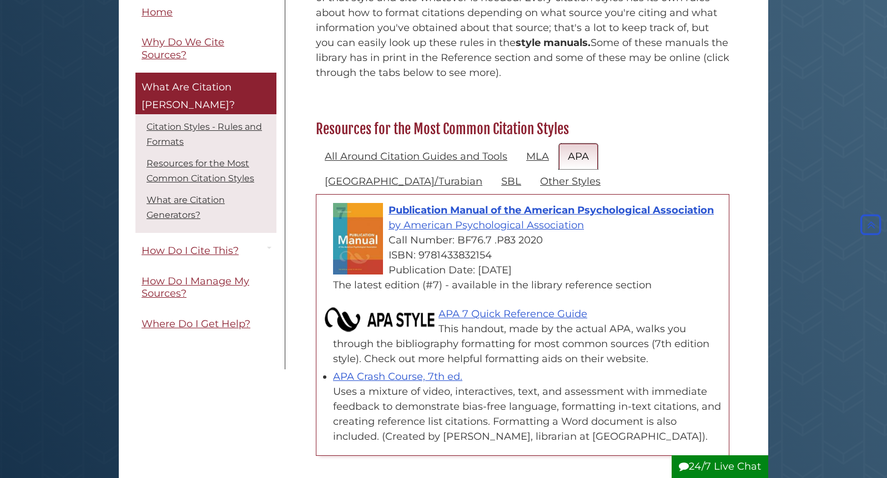
scroll to position [424, 0]
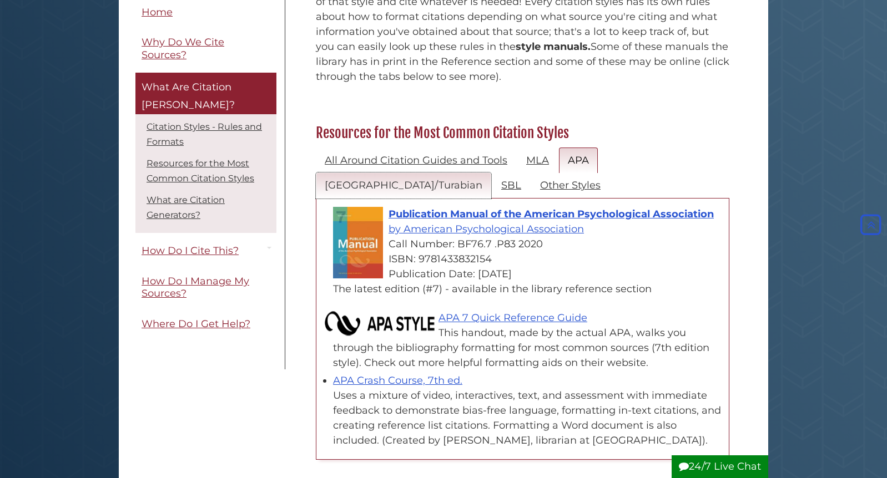
click at [491, 173] on link "[GEOGRAPHIC_DATA]/Turabian" at bounding box center [403, 186] width 175 height 26
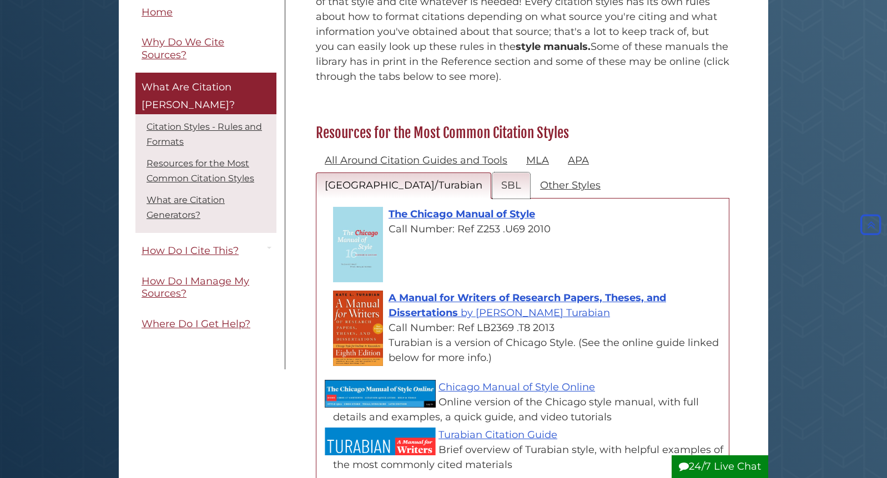
click at [492, 173] on link "SBL" at bounding box center [511, 186] width 38 height 26
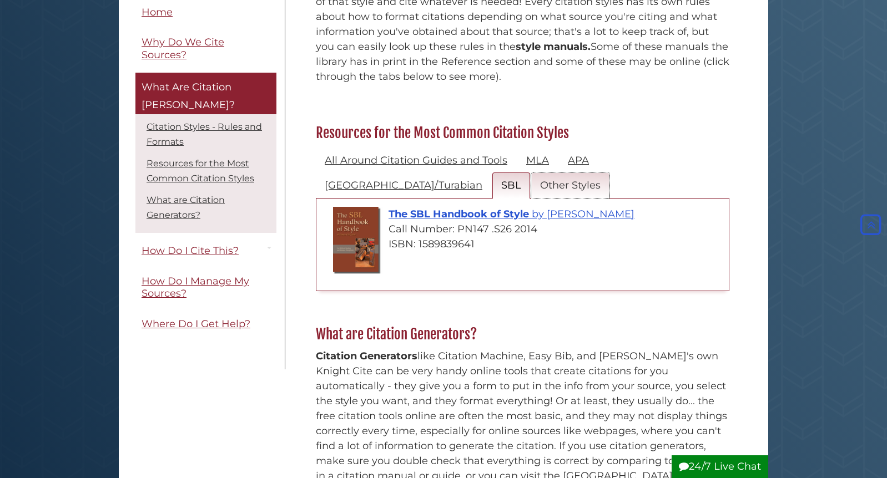
click at [531, 173] on link "Other Styles" at bounding box center [570, 186] width 78 height 26
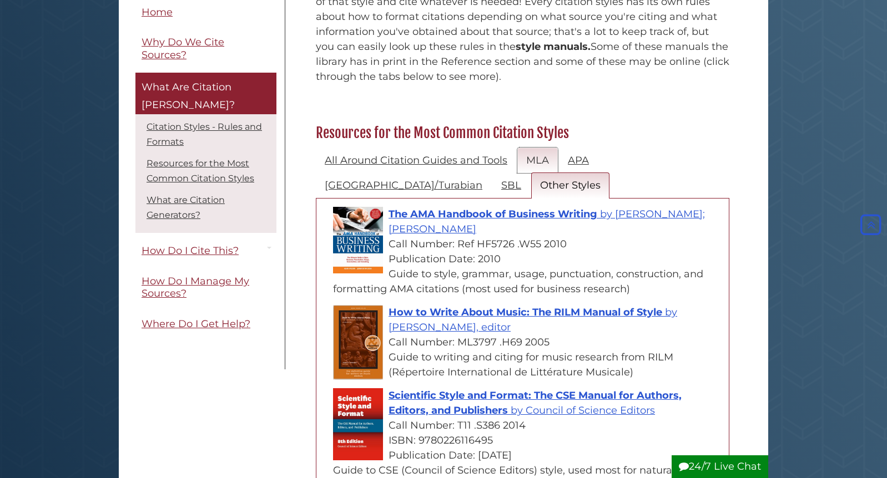
click at [531, 148] on link "MLA" at bounding box center [537, 161] width 41 height 26
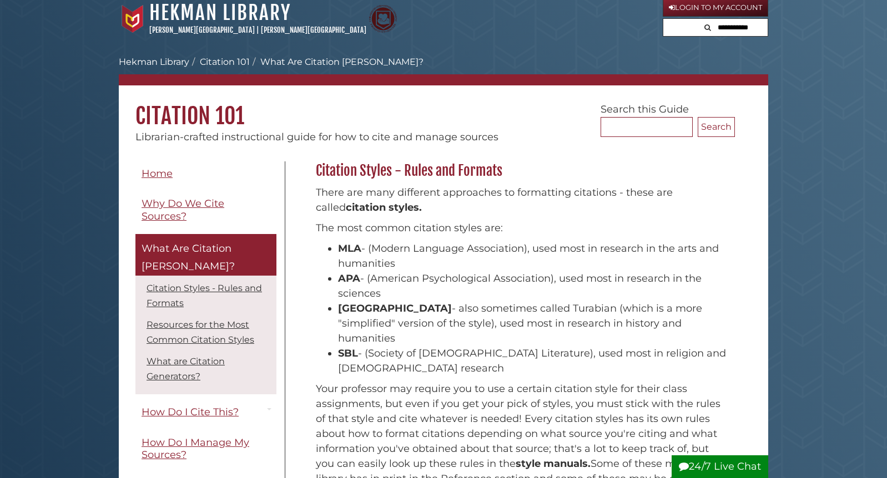
scroll to position [0, 0]
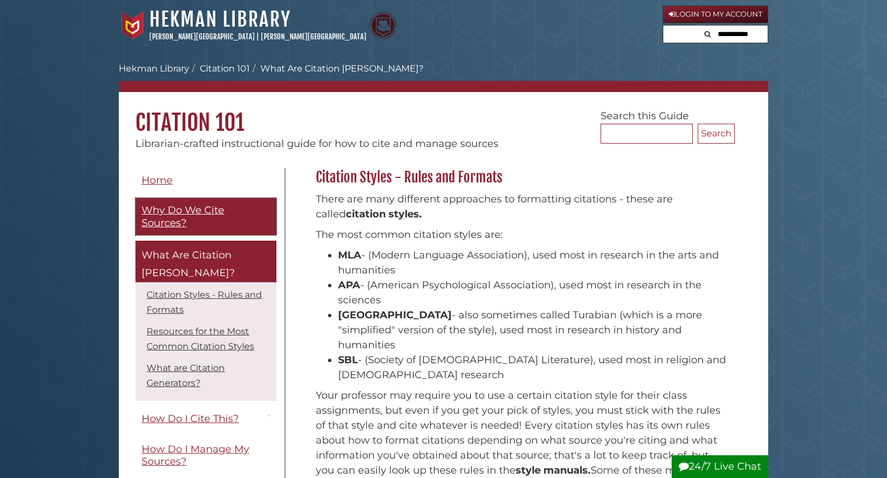
click at [168, 207] on span "Why Do We Cite Sources?" at bounding box center [183, 216] width 83 height 25
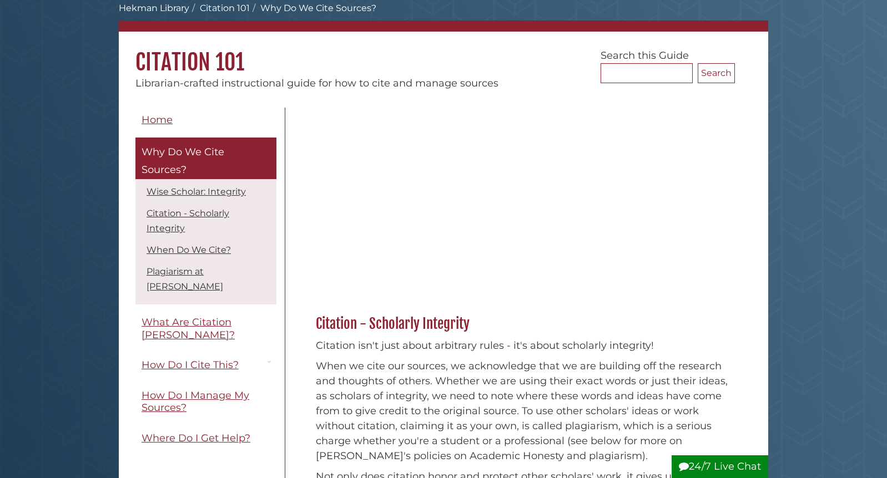
scroll to position [92, 0]
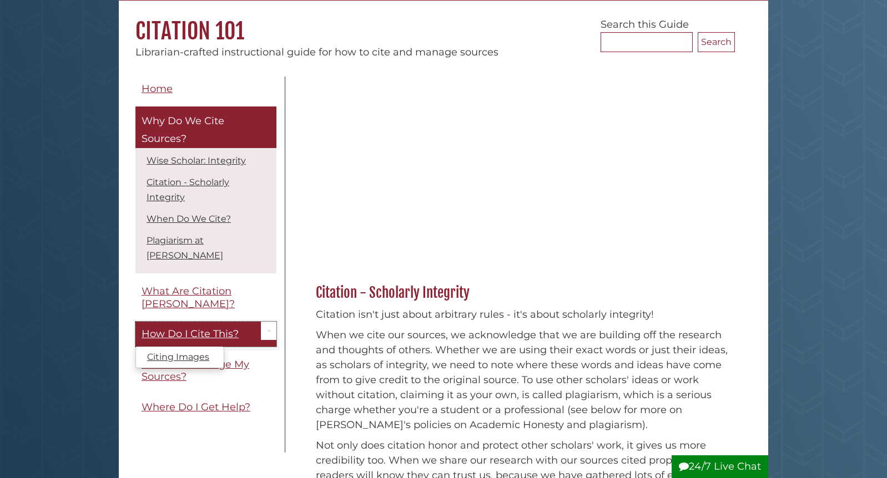
click at [205, 328] on span "How Do I Cite This?" at bounding box center [190, 334] width 97 height 12
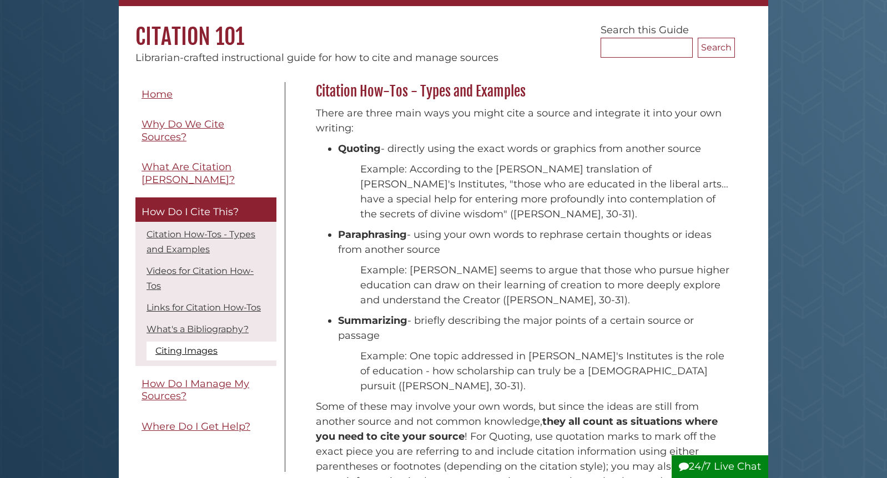
scroll to position [117, 0]
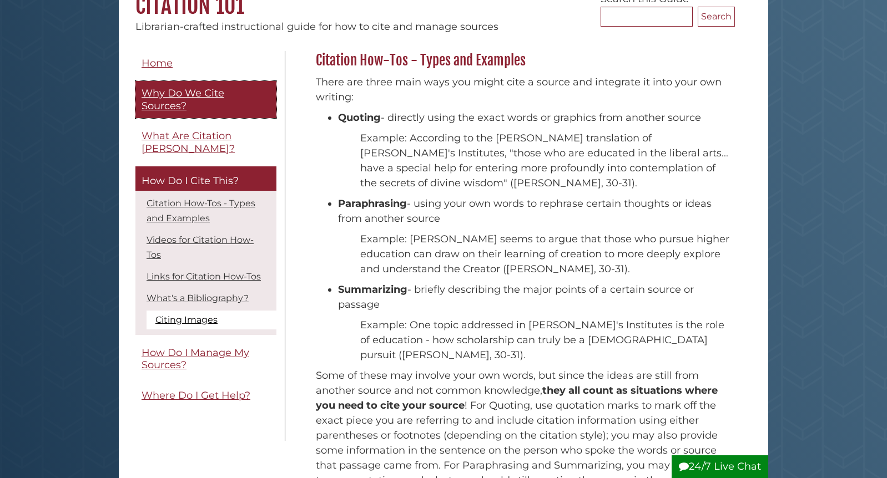
click at [194, 94] on span "Why Do We Cite Sources?" at bounding box center [183, 99] width 83 height 25
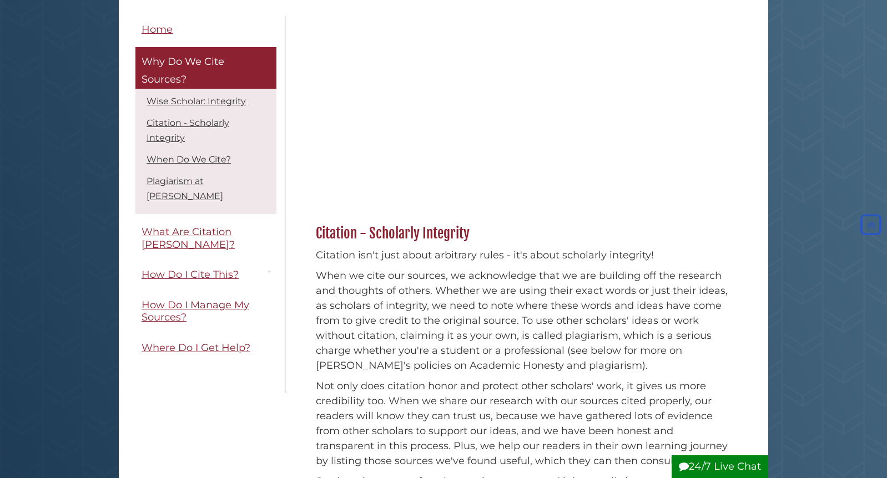
scroll to position [193, 0]
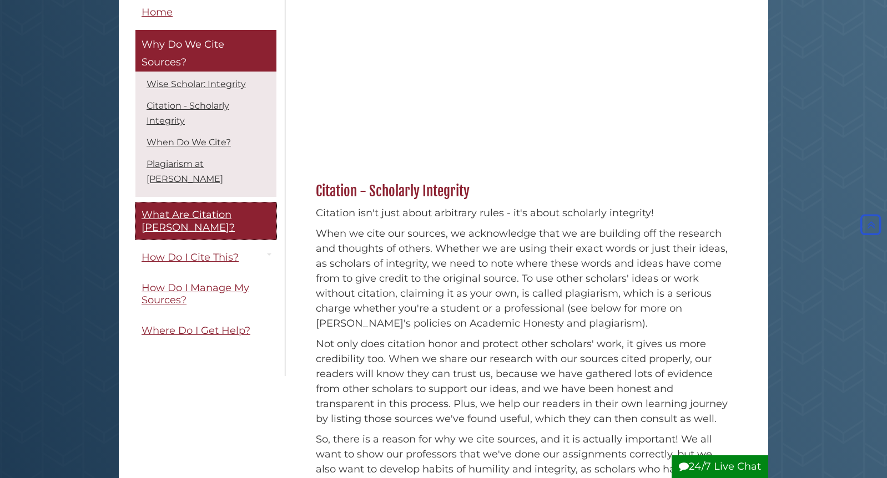
click at [235, 209] on span "What Are Citation [PERSON_NAME]?" at bounding box center [188, 221] width 93 height 25
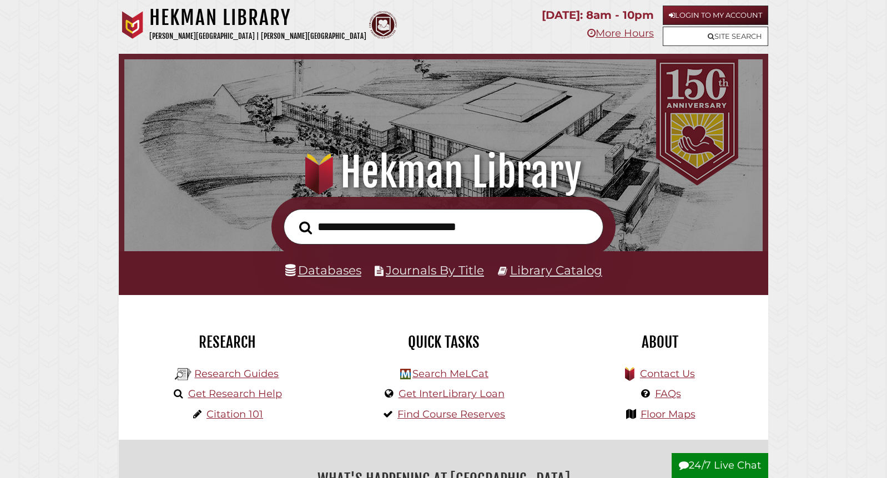
scroll to position [211, 633]
click at [342, 273] on link "Databases" at bounding box center [323, 270] width 76 height 14
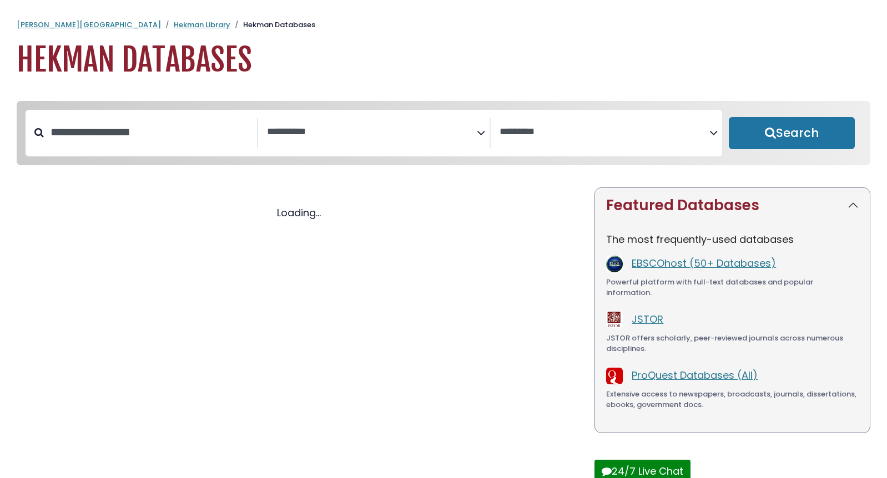
select select "Database Subject Filter"
select select "Database Vendors Filter"
select select "Database Subject Filter"
select select "Database Vendors Filter"
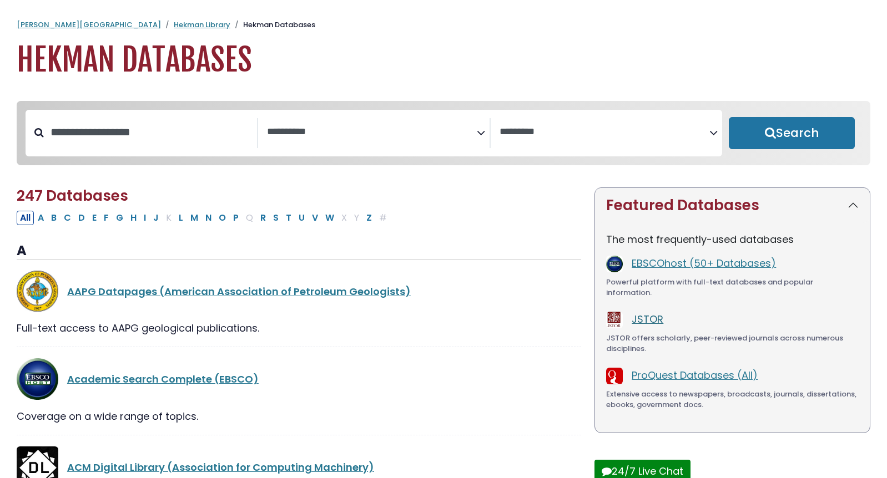
click at [648, 312] on link "JSTOR" at bounding box center [648, 319] width 32 height 14
select select "Database Subject Filter"
select select "Database Vendors Filter"
click at [140, 137] on input "Search database by title or keyword" at bounding box center [150, 132] width 213 height 18
type input "*****"
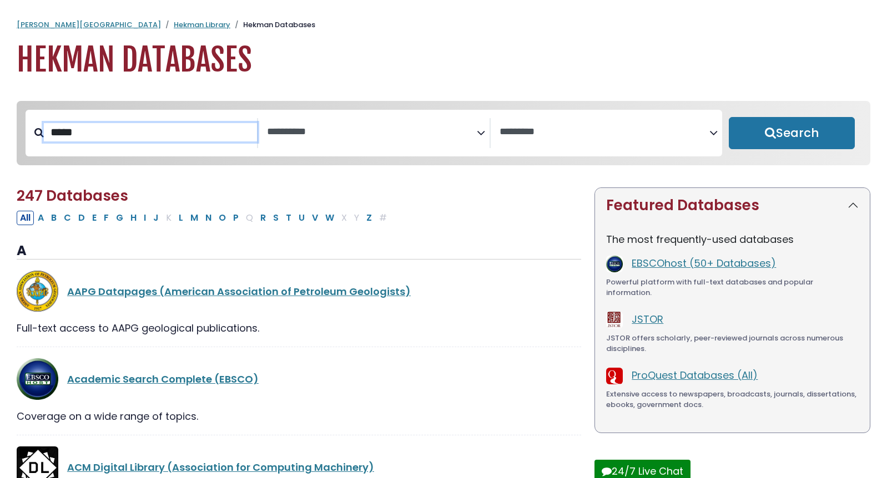
click at [729, 117] on button "Search" at bounding box center [792, 133] width 126 height 32
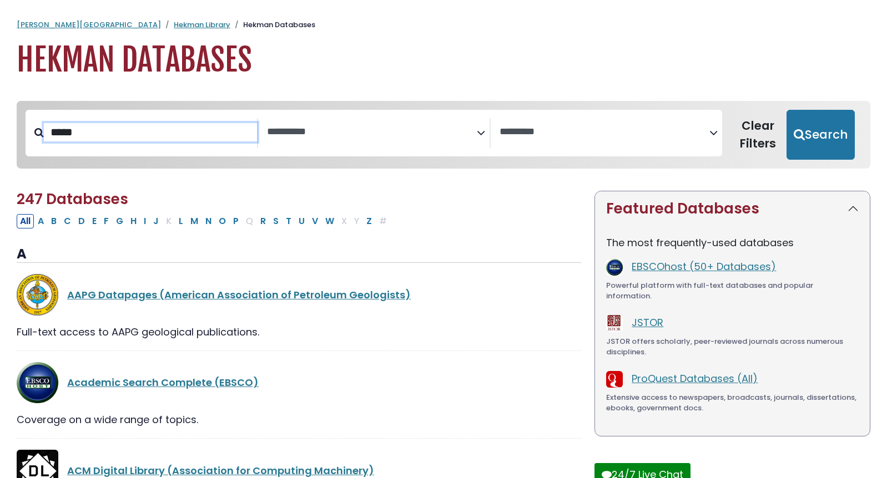
select select "Database Subject Filter"
select select "Database Vendors Filter"
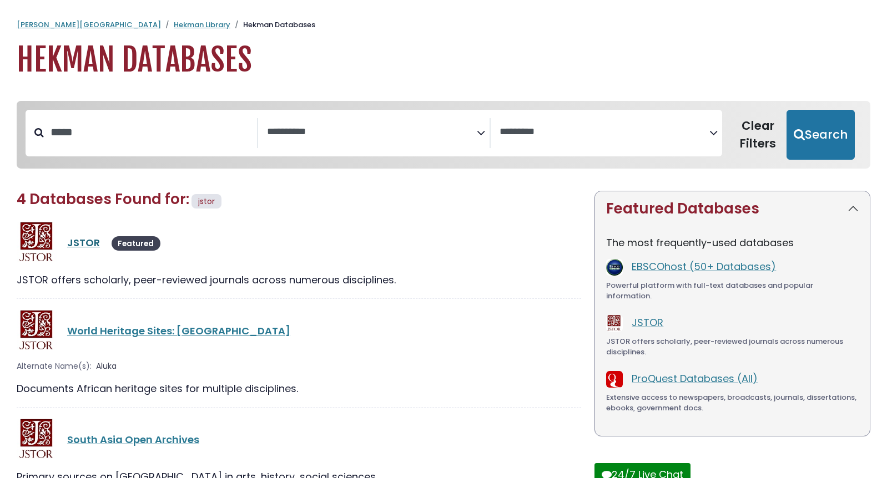
click at [79, 244] on link "JSTOR" at bounding box center [83, 243] width 33 height 14
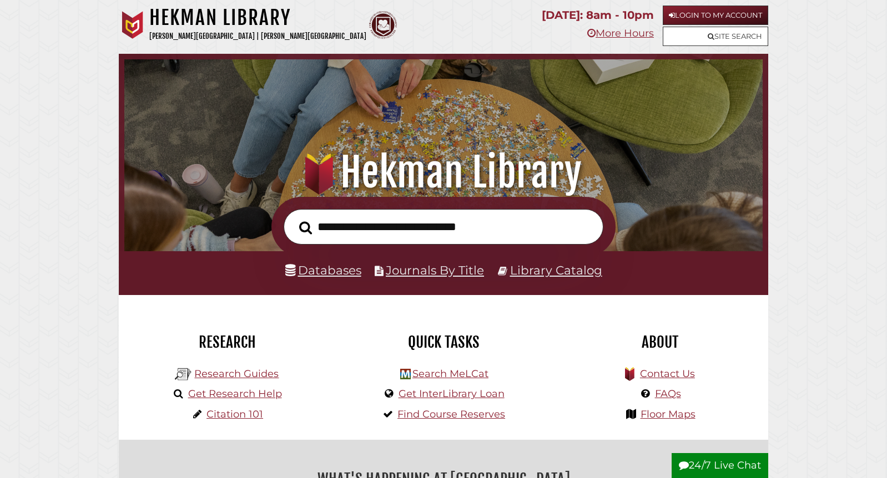
scroll to position [211, 633]
click at [360, 229] on input "text" at bounding box center [444, 227] width 320 height 36
click at [128, 239] on div at bounding box center [443, 227] width 649 height 60
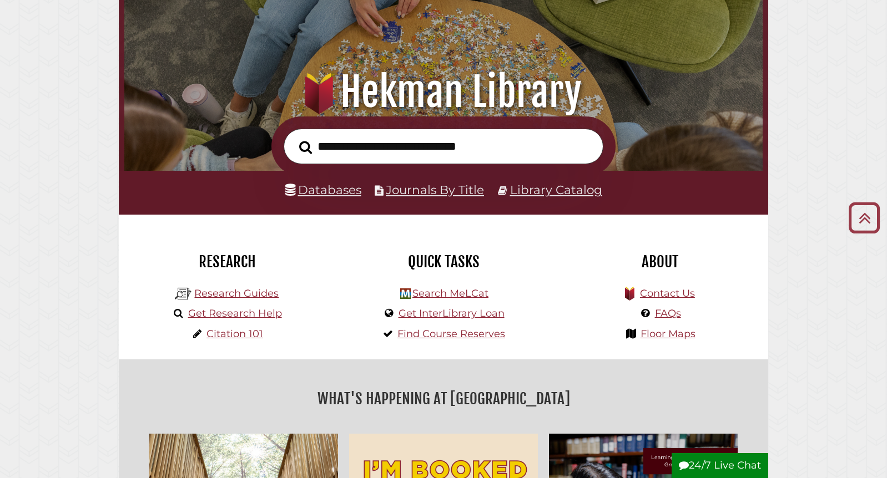
scroll to position [0, 0]
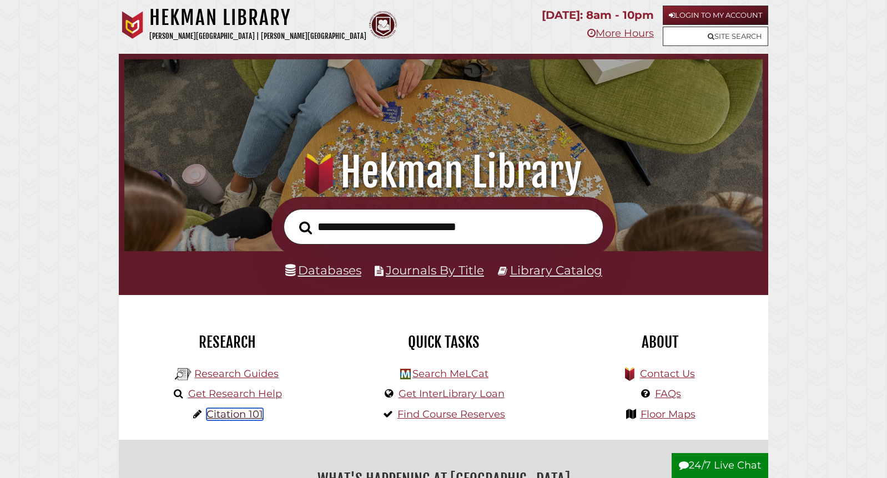
click at [236, 416] on link "Citation 101" at bounding box center [234, 414] width 57 height 12
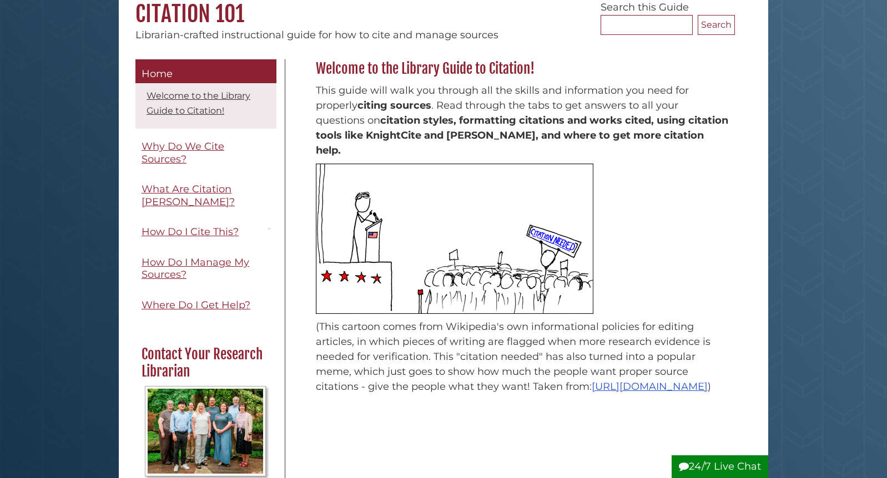
scroll to position [113, 0]
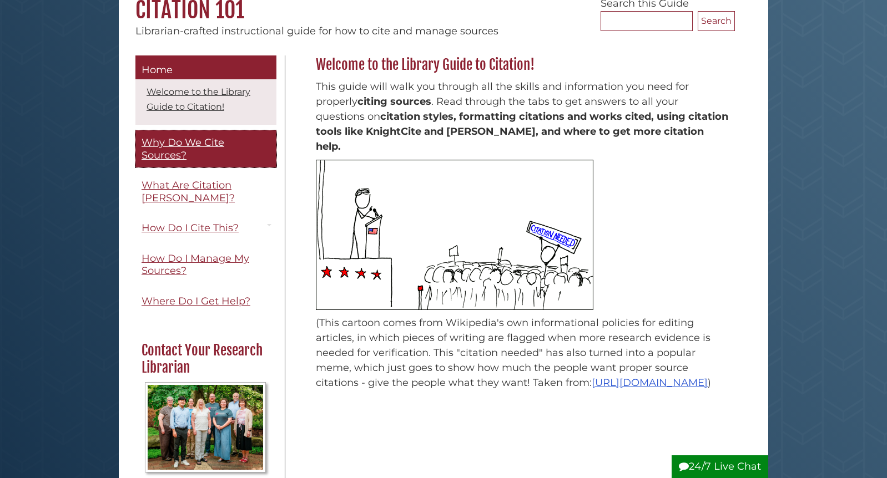
click at [210, 155] on link "Why Do We Cite Sources?" at bounding box center [205, 148] width 141 height 37
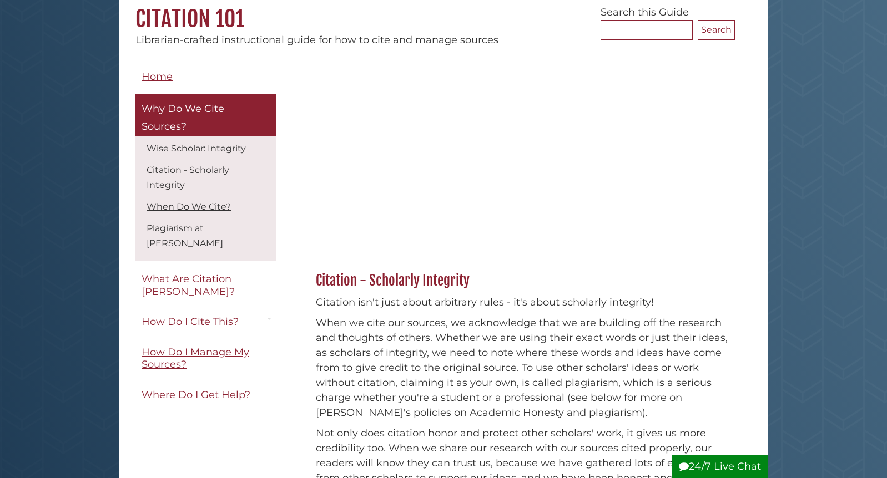
scroll to position [106, 0]
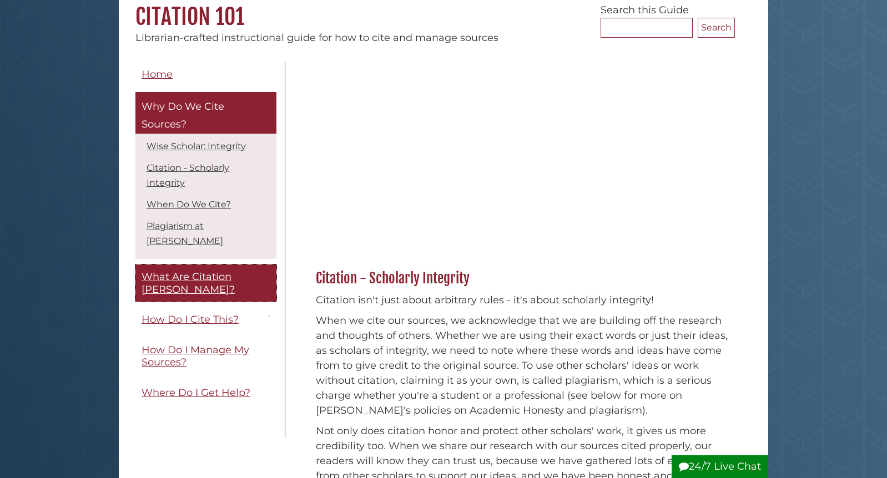
click at [188, 271] on span "What Are Citation [PERSON_NAME]?" at bounding box center [188, 283] width 93 height 25
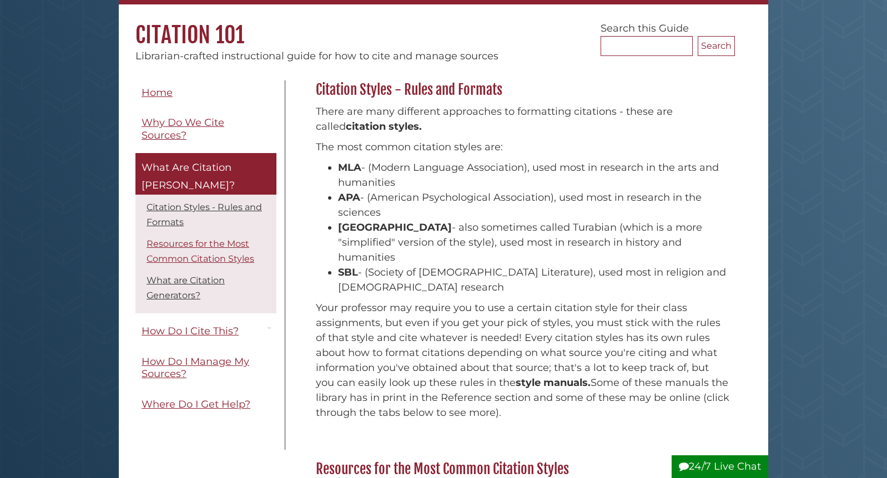
scroll to position [88, 0]
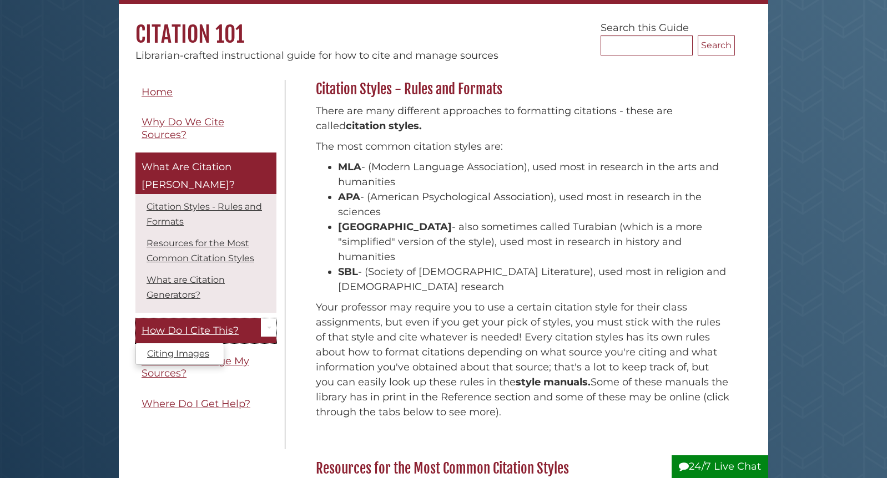
click at [199, 325] on span "How Do I Cite This?" at bounding box center [190, 331] width 97 height 12
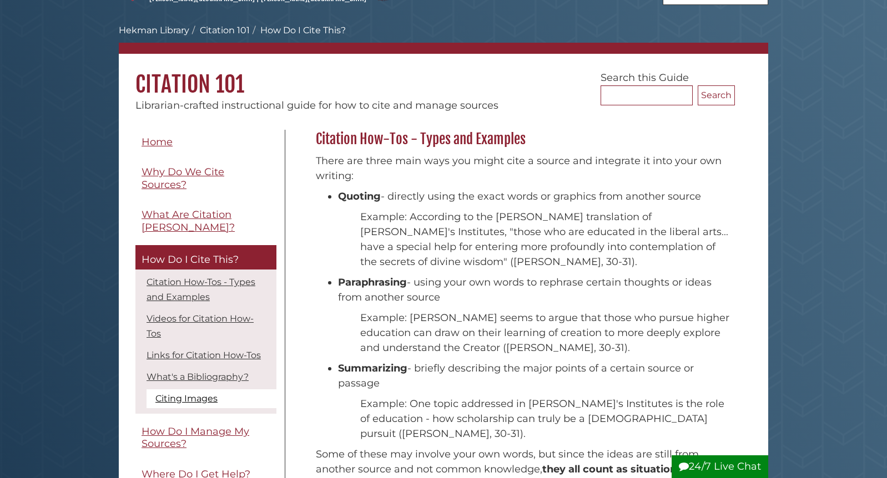
scroll to position [48, 0]
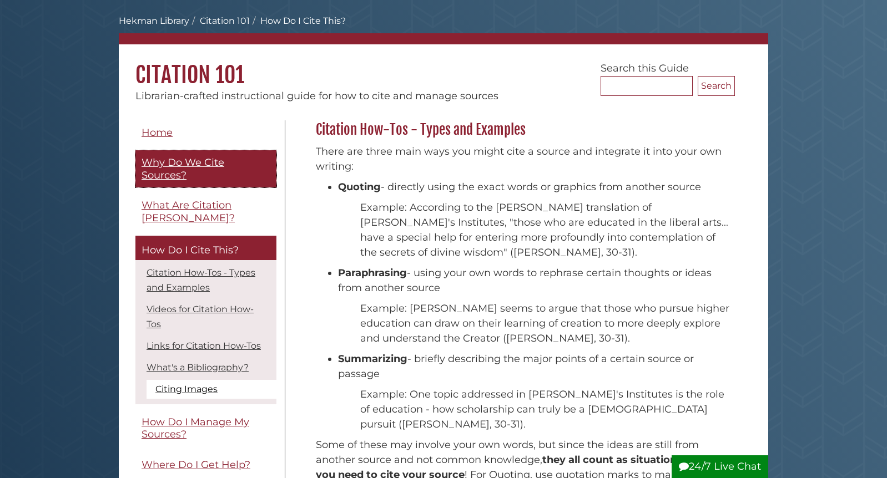
click at [173, 160] on span "Why Do We Cite Sources?" at bounding box center [183, 169] width 83 height 25
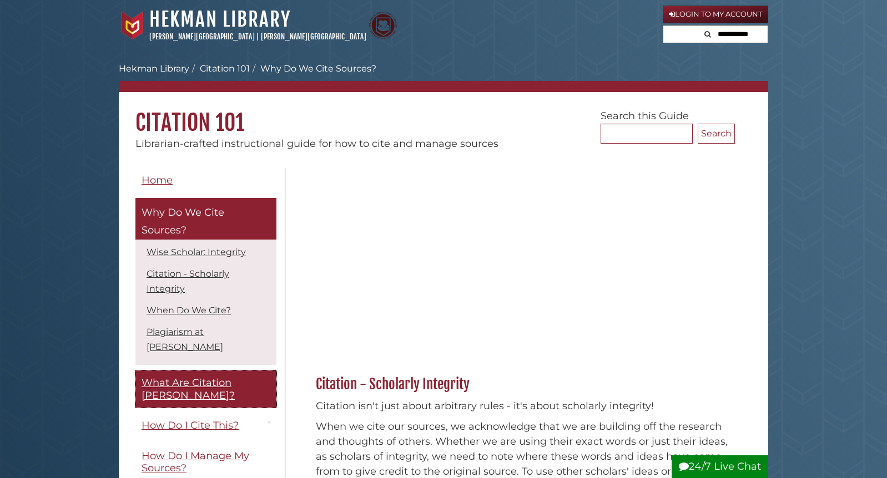
click at [205, 377] on span "What Are Citation [PERSON_NAME]?" at bounding box center [188, 389] width 93 height 25
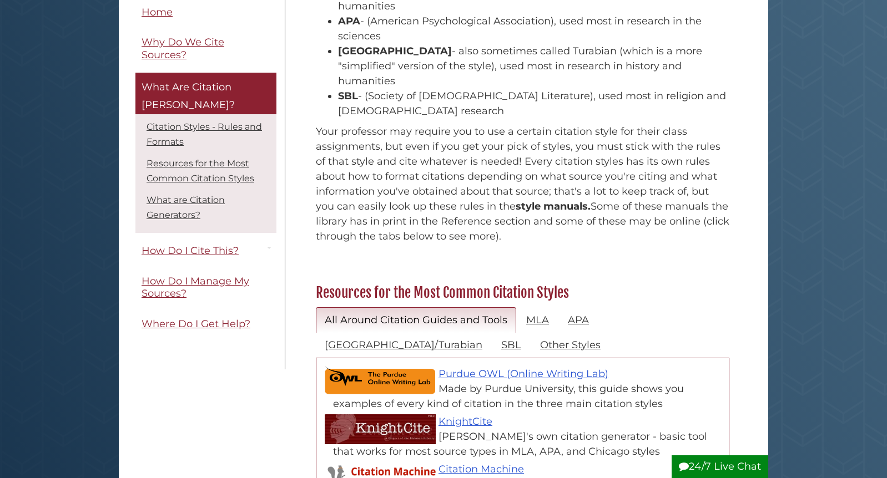
scroll to position [330, 0]
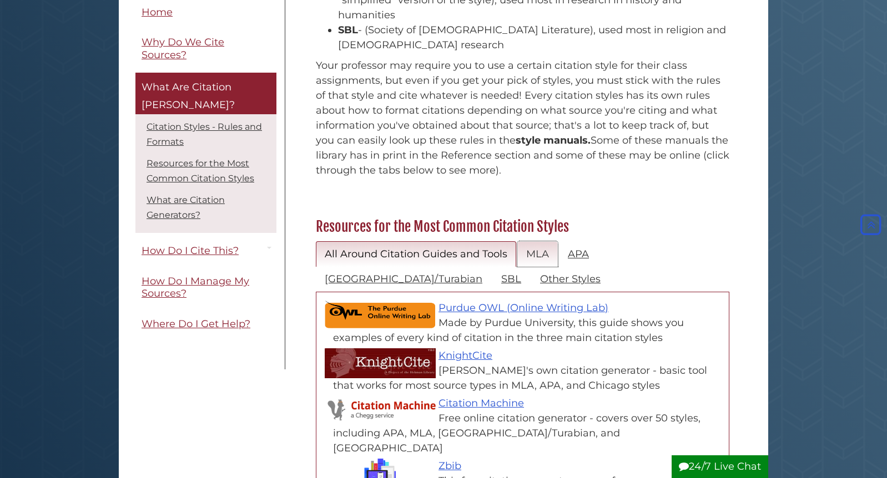
click at [542, 241] on link "MLA" at bounding box center [537, 254] width 41 height 26
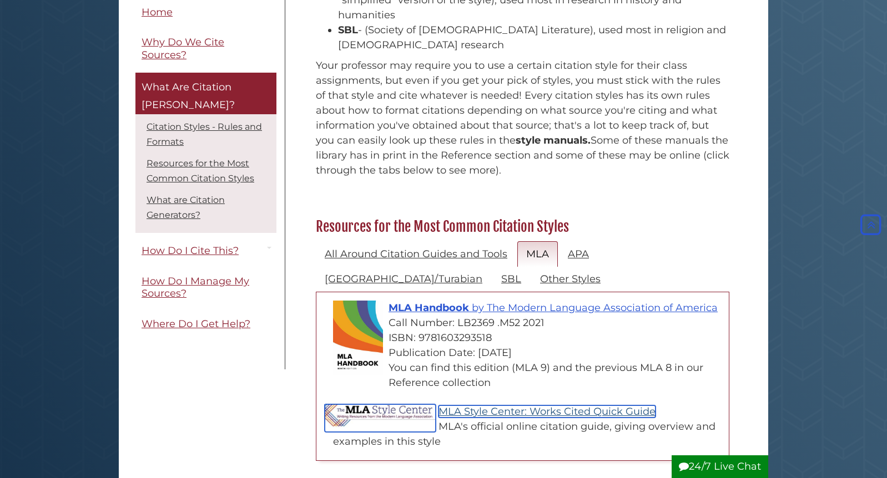
click at [493, 406] on link "MLA Style Center: Works Cited Quick Guide" at bounding box center [546, 412] width 217 height 12
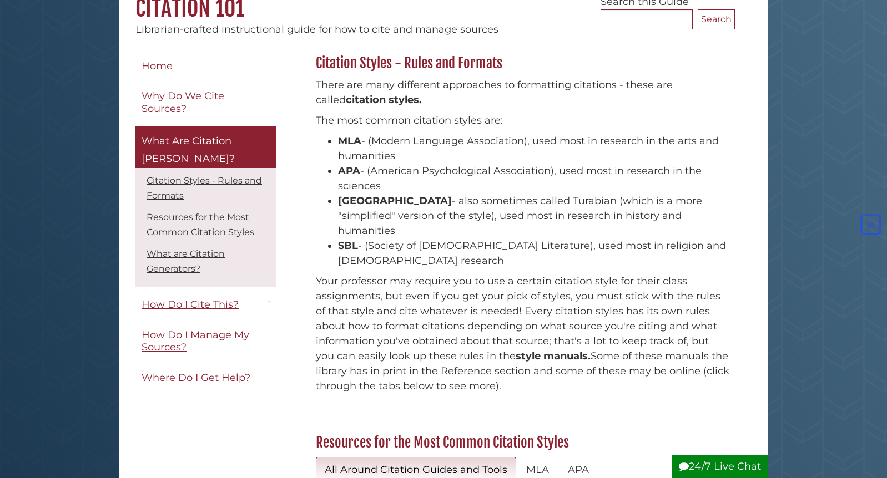
scroll to position [118, 0]
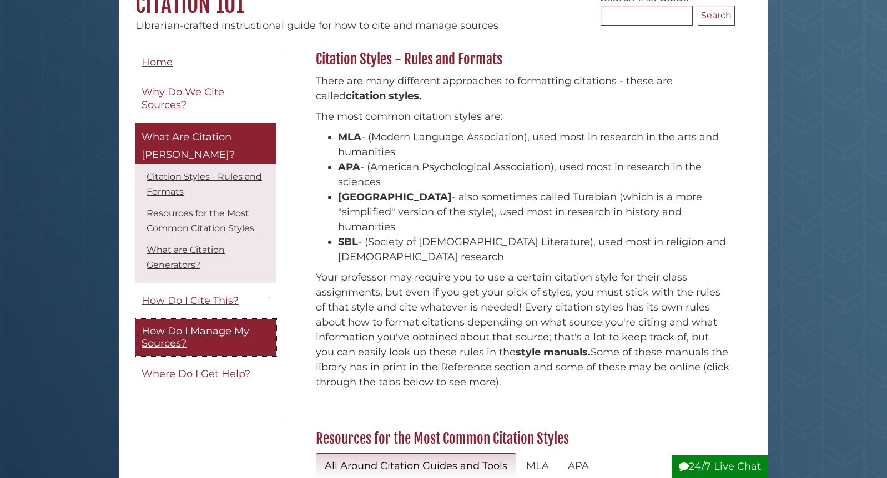
click at [215, 321] on link "How Do I Manage My Sources?" at bounding box center [205, 337] width 141 height 37
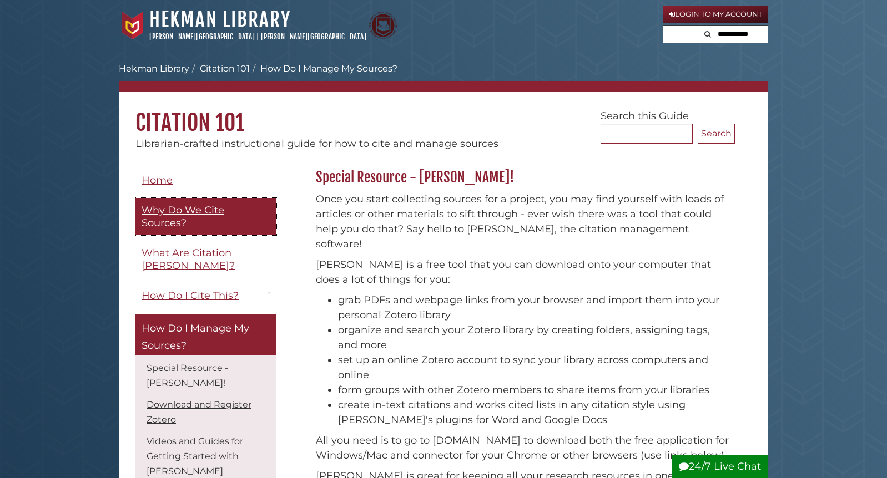
click at [210, 209] on span "Why Do We Cite Sources?" at bounding box center [183, 216] width 83 height 25
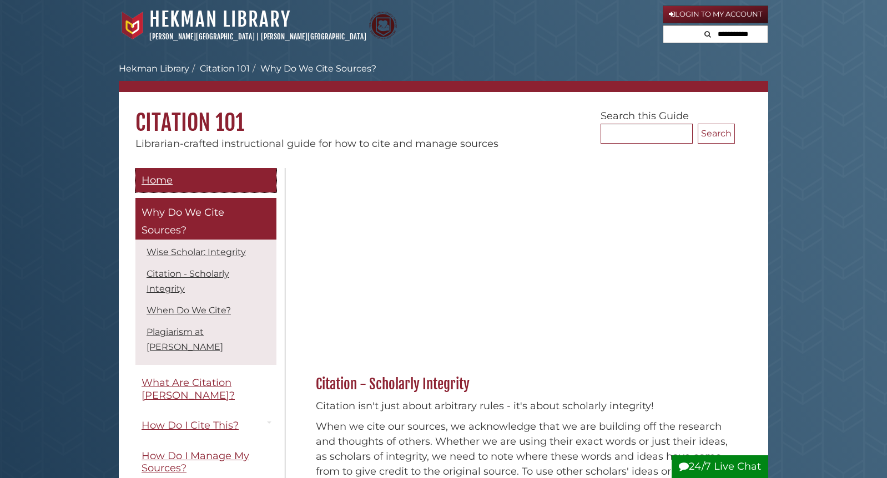
click at [157, 183] on span "Home" at bounding box center [157, 180] width 31 height 12
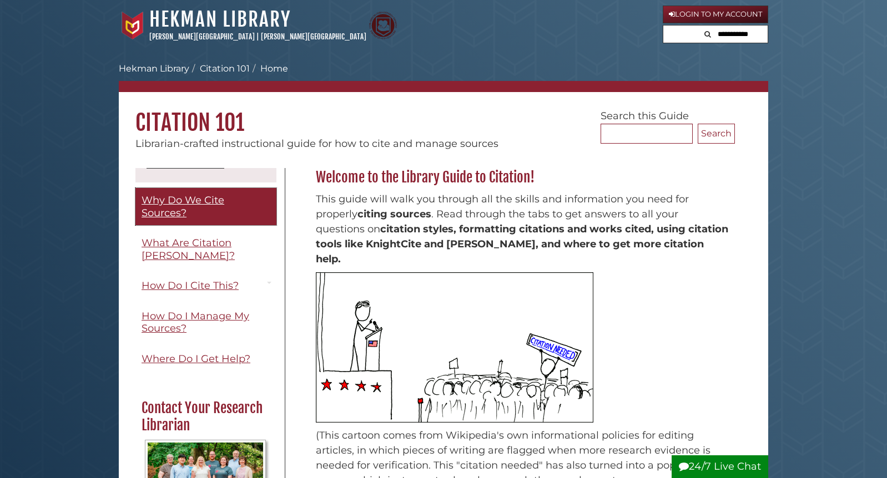
scroll to position [56, 0]
click at [179, 195] on span "Why Do We Cite Sources?" at bounding box center [183, 206] width 83 height 25
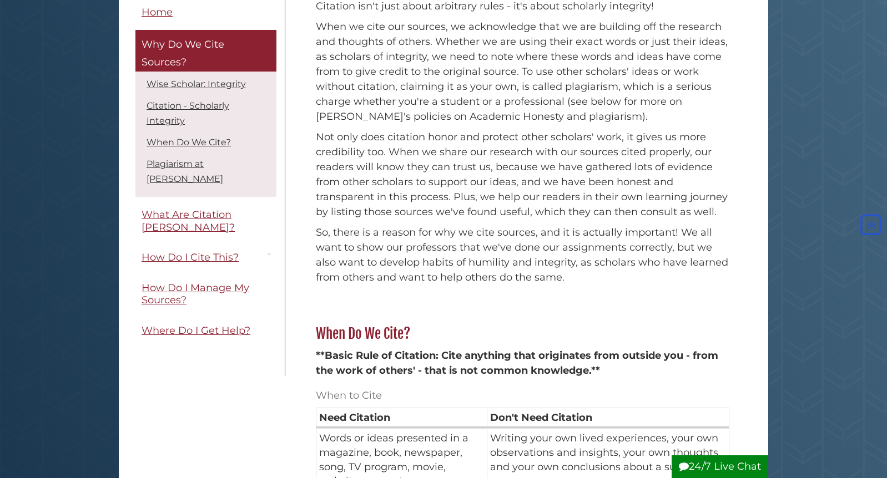
scroll to position [362, 0]
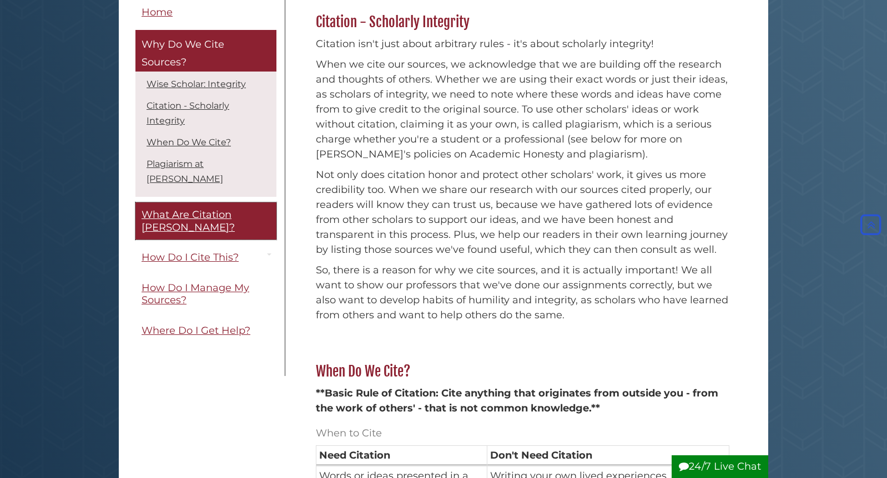
click at [196, 209] on span "What Are Citation [PERSON_NAME]?" at bounding box center [188, 221] width 93 height 25
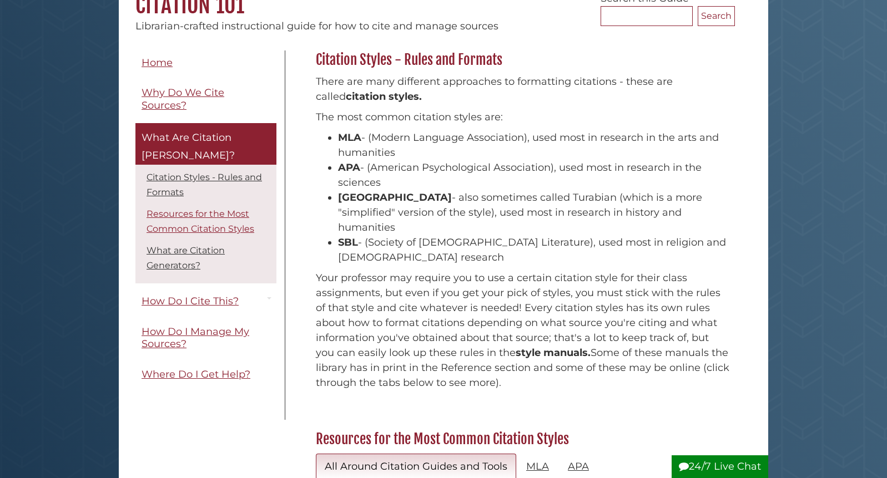
scroll to position [118, 0]
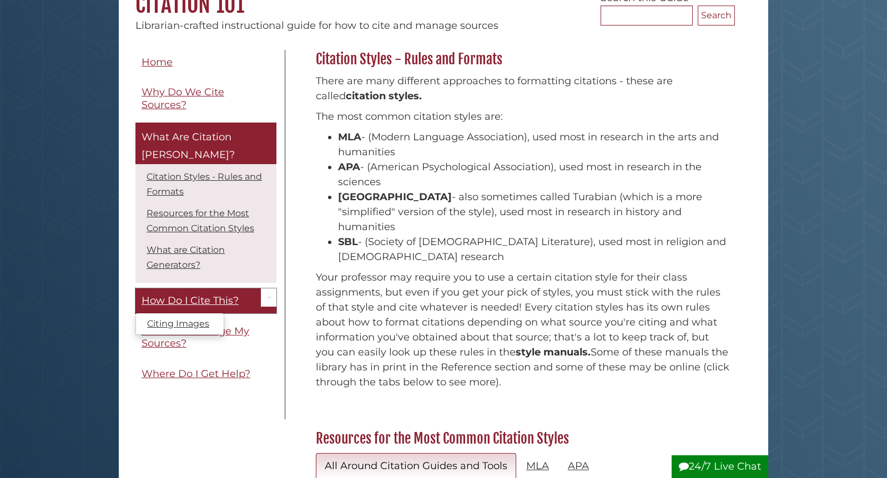
click at [169, 295] on span "How Do I Cite This?" at bounding box center [190, 301] width 97 height 12
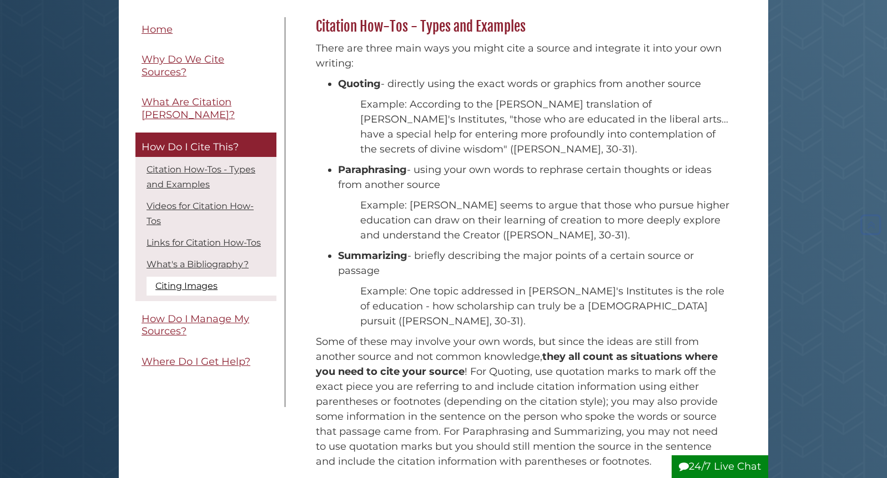
scroll to position [154, 0]
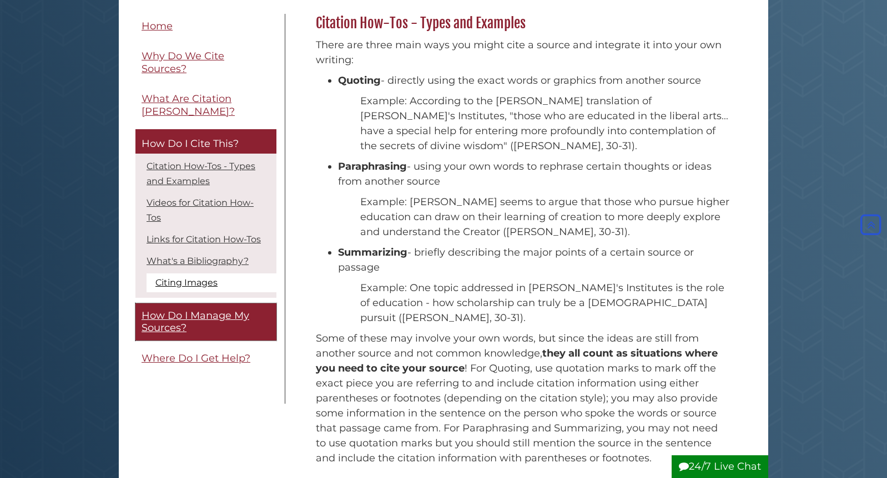
click at [206, 310] on span "How Do I Manage My Sources?" at bounding box center [196, 322] width 108 height 25
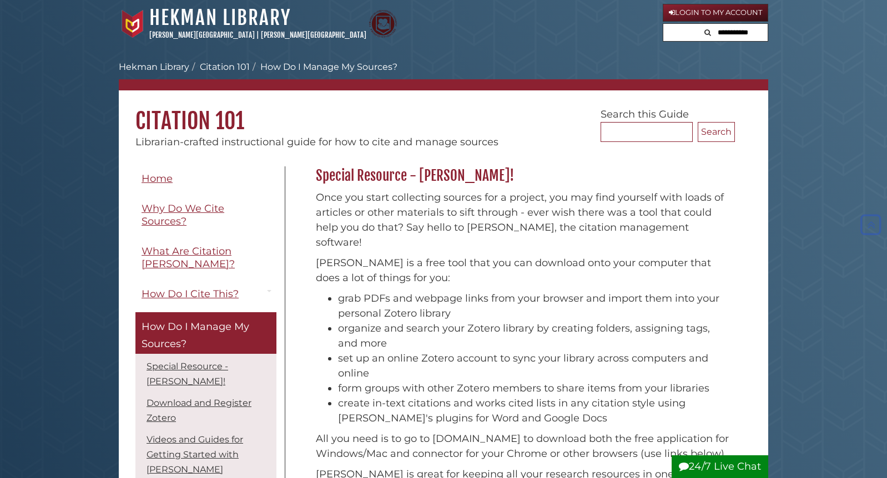
scroll to position [1, 0]
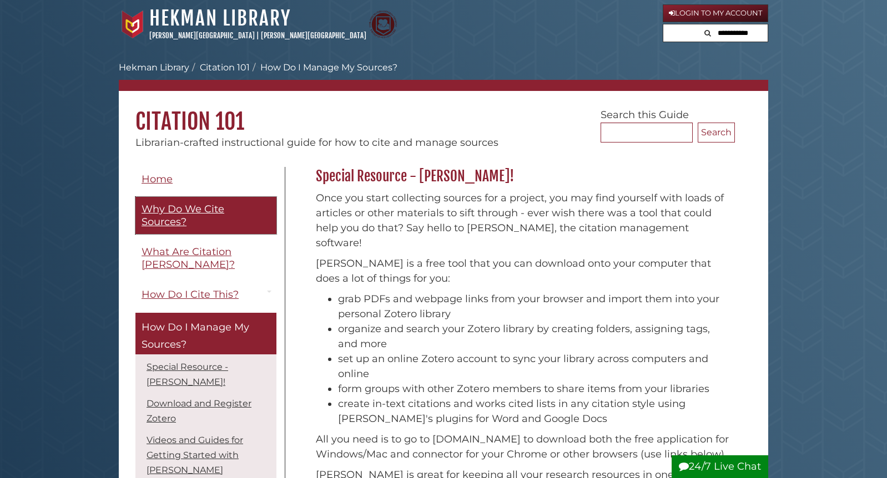
click at [186, 208] on span "Why Do We Cite Sources?" at bounding box center [183, 215] width 83 height 25
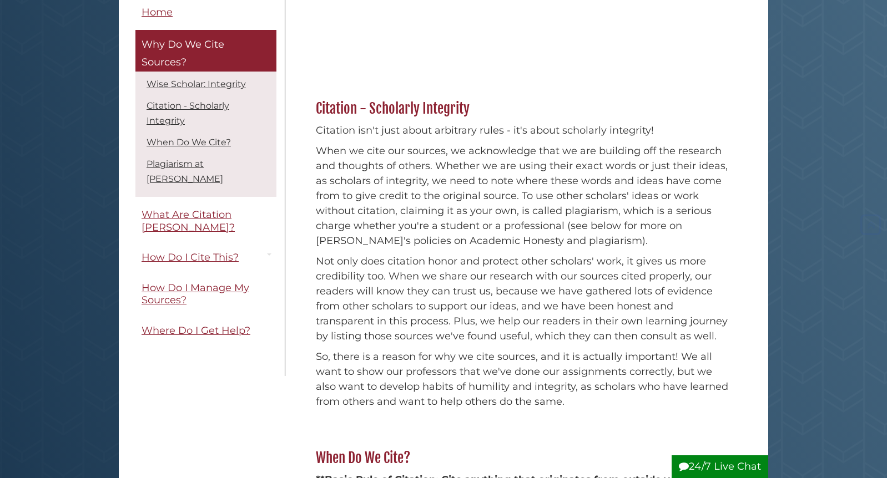
scroll to position [280, 0]
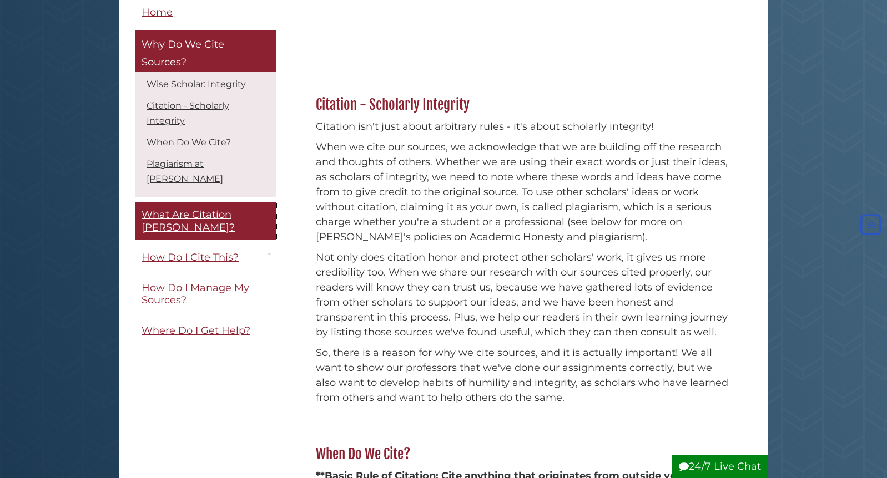
click at [201, 209] on span "What Are Citation [PERSON_NAME]?" at bounding box center [188, 221] width 93 height 25
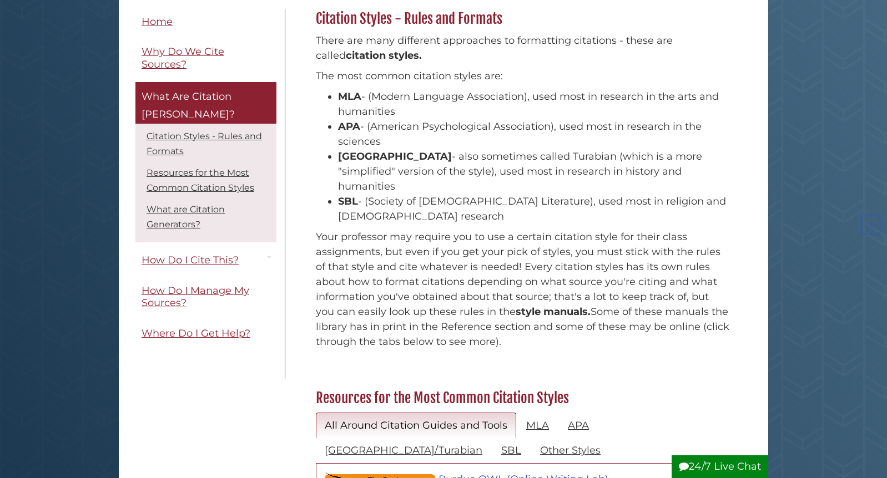
scroll to position [161, 0]
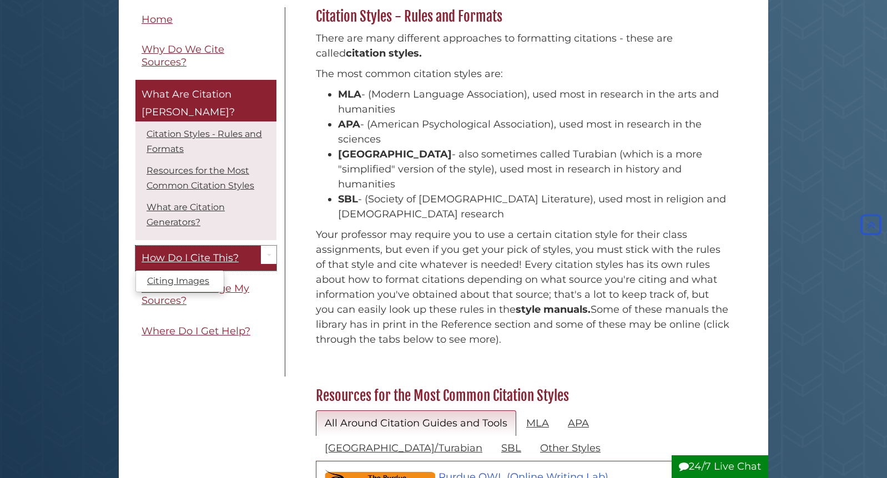
click at [164, 252] on span "How Do I Cite This?" at bounding box center [190, 258] width 97 height 12
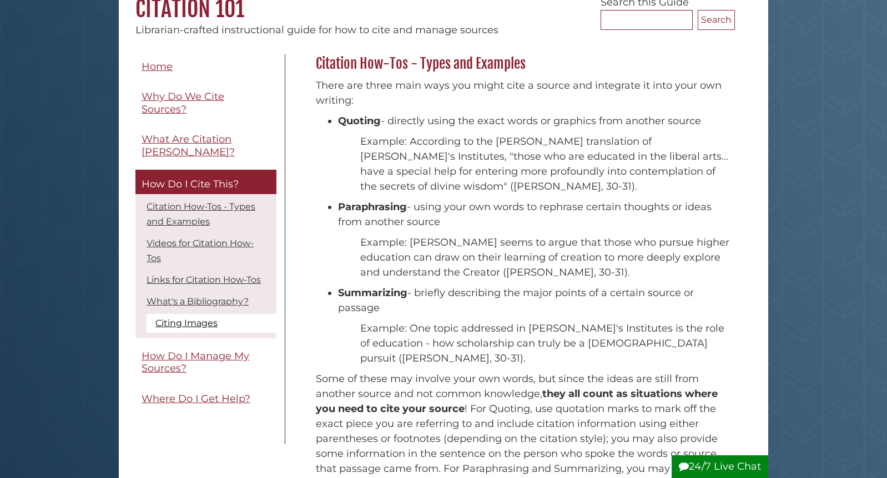
scroll to position [119, 0]
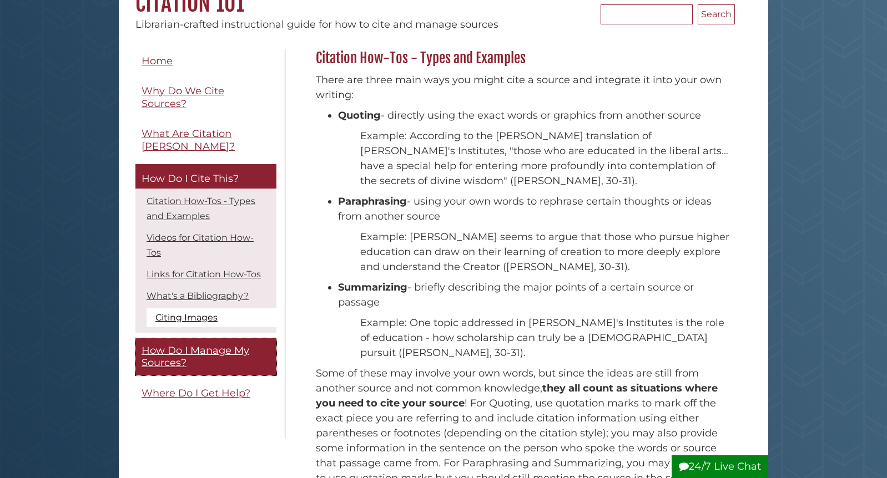
click at [173, 345] on span "How Do I Manage My Sources?" at bounding box center [196, 357] width 108 height 25
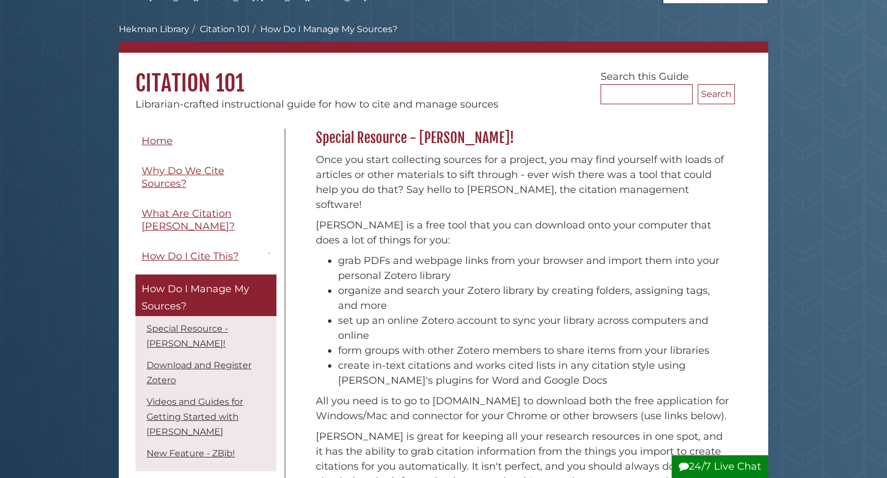
scroll to position [53, 0]
